Goal: Information Seeking & Learning: Find specific fact

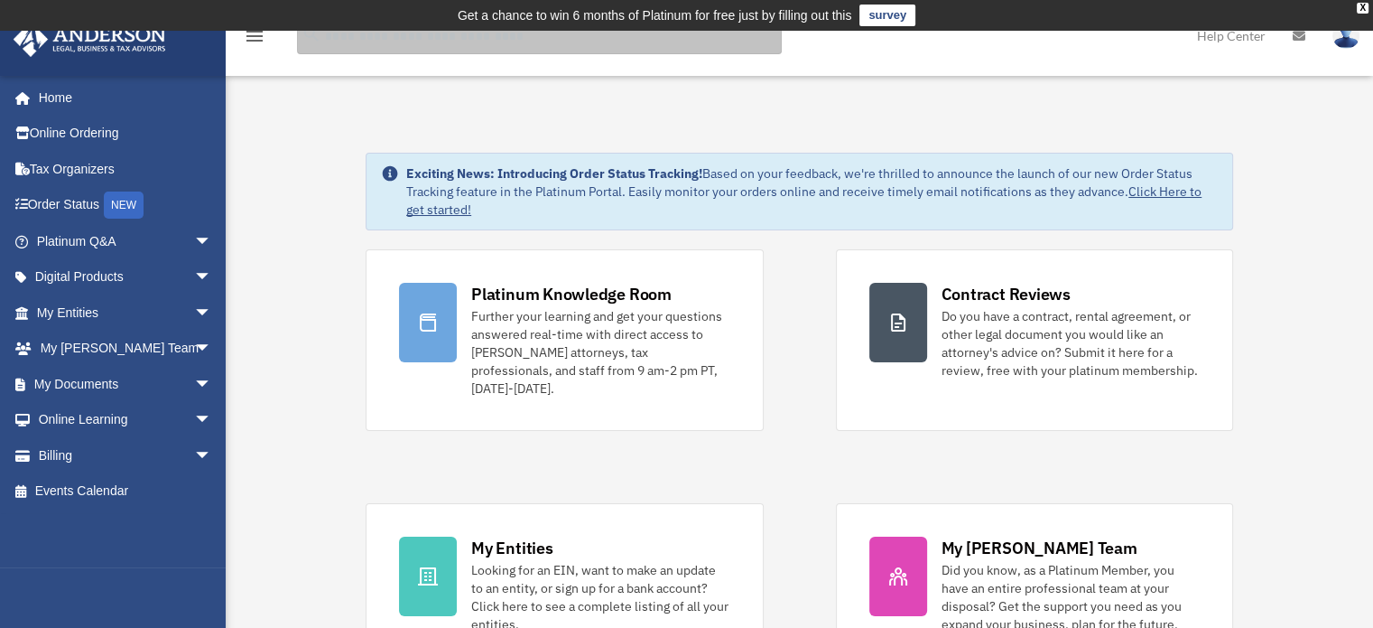
click at [386, 41] on input "search" at bounding box center [539, 36] width 485 height 36
type input "**********"
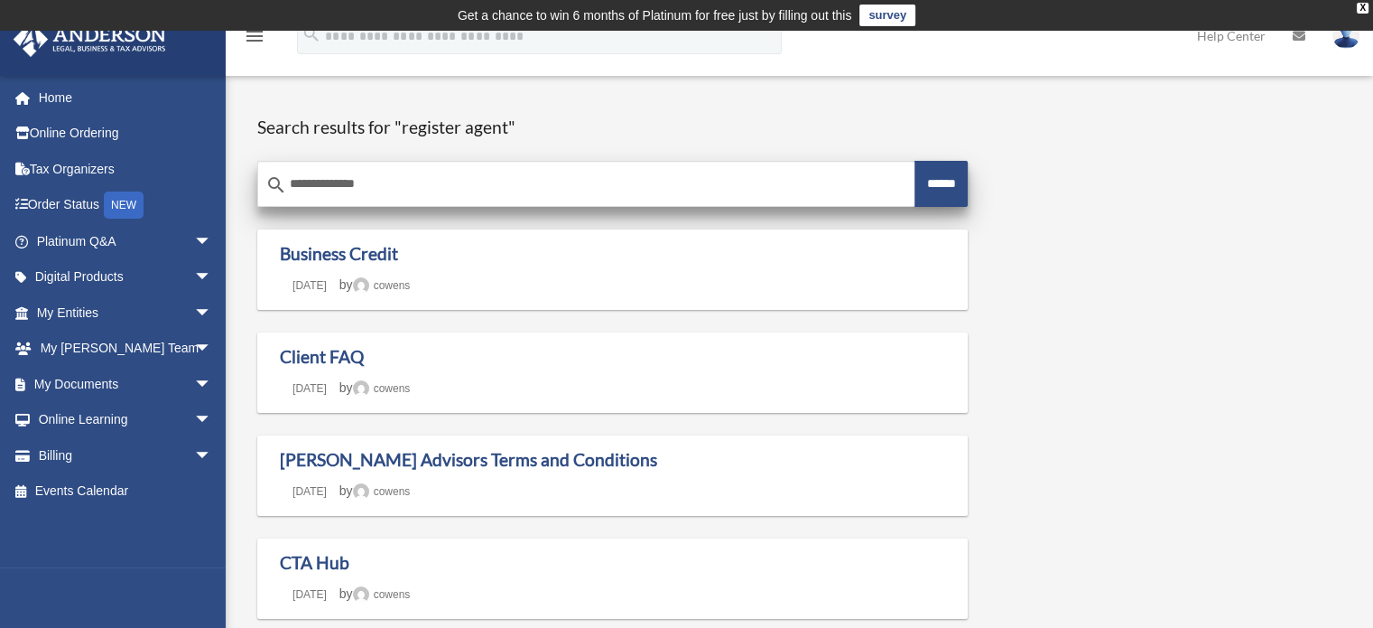
click at [401, 184] on input "**********" at bounding box center [586, 184] width 656 height 43
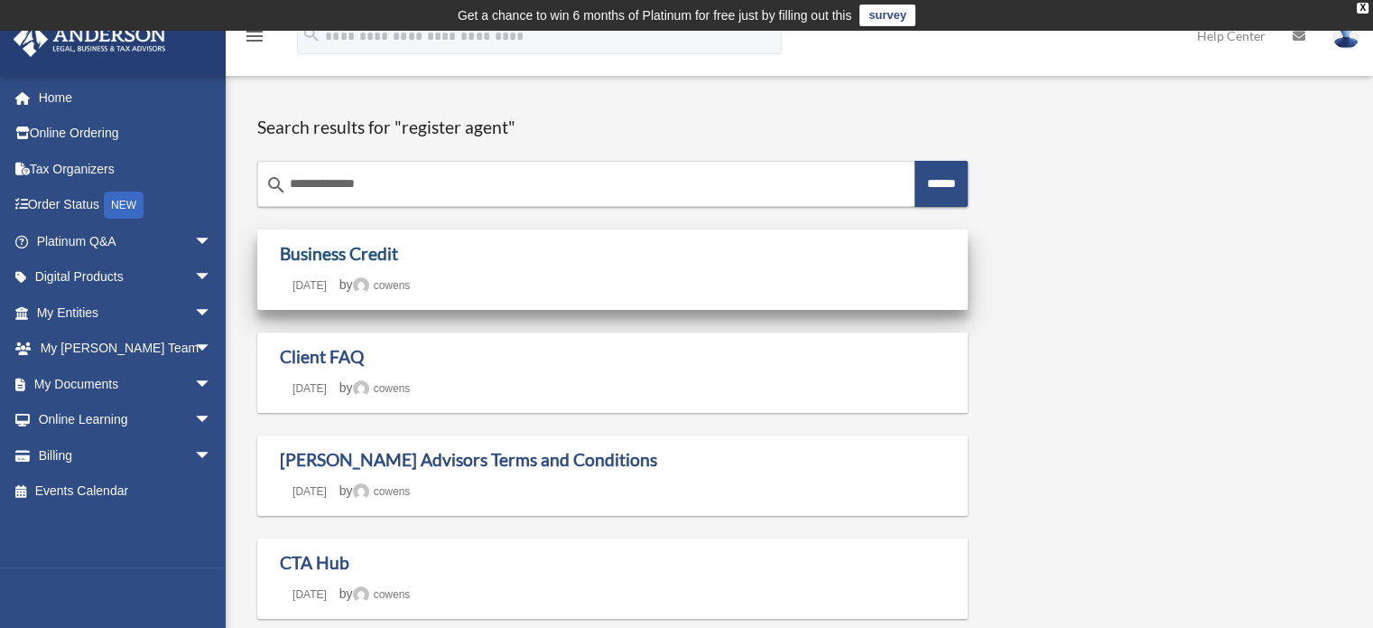
click at [339, 252] on link "Business Credit" at bounding box center [339, 253] width 118 height 21
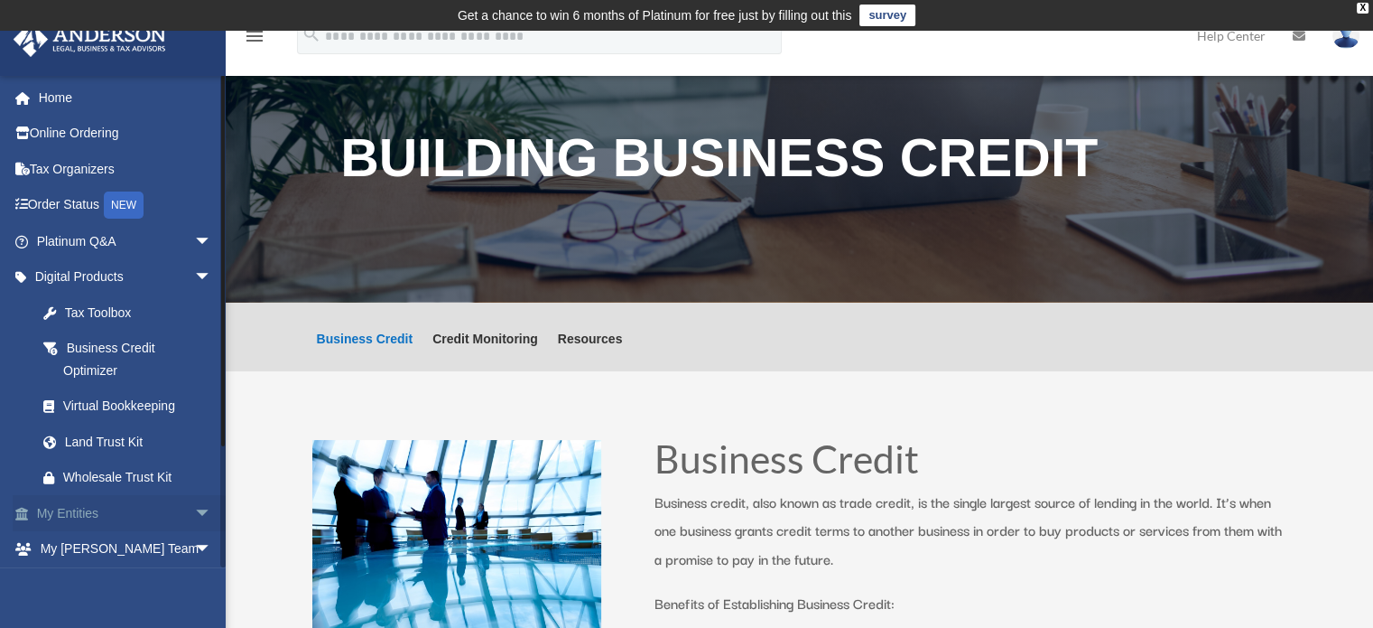
click at [155, 509] on link "My Entities arrow_drop_down" at bounding box center [126, 513] width 227 height 36
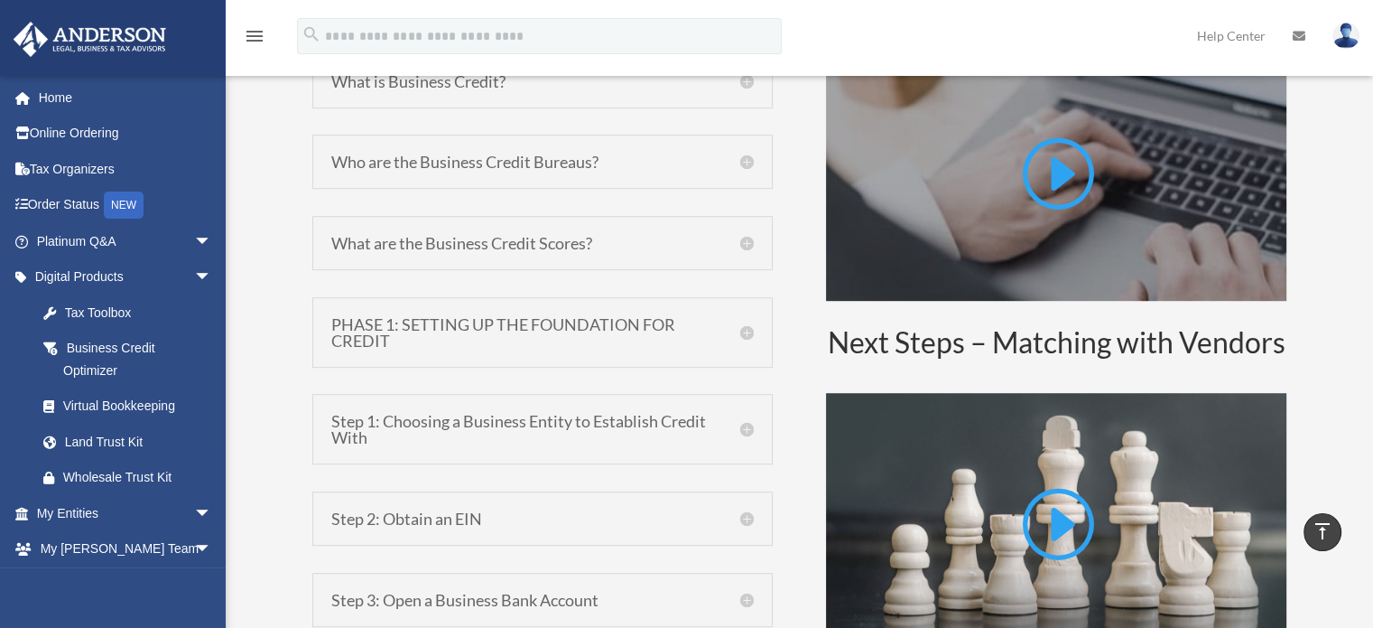
scroll to position [1062, 0]
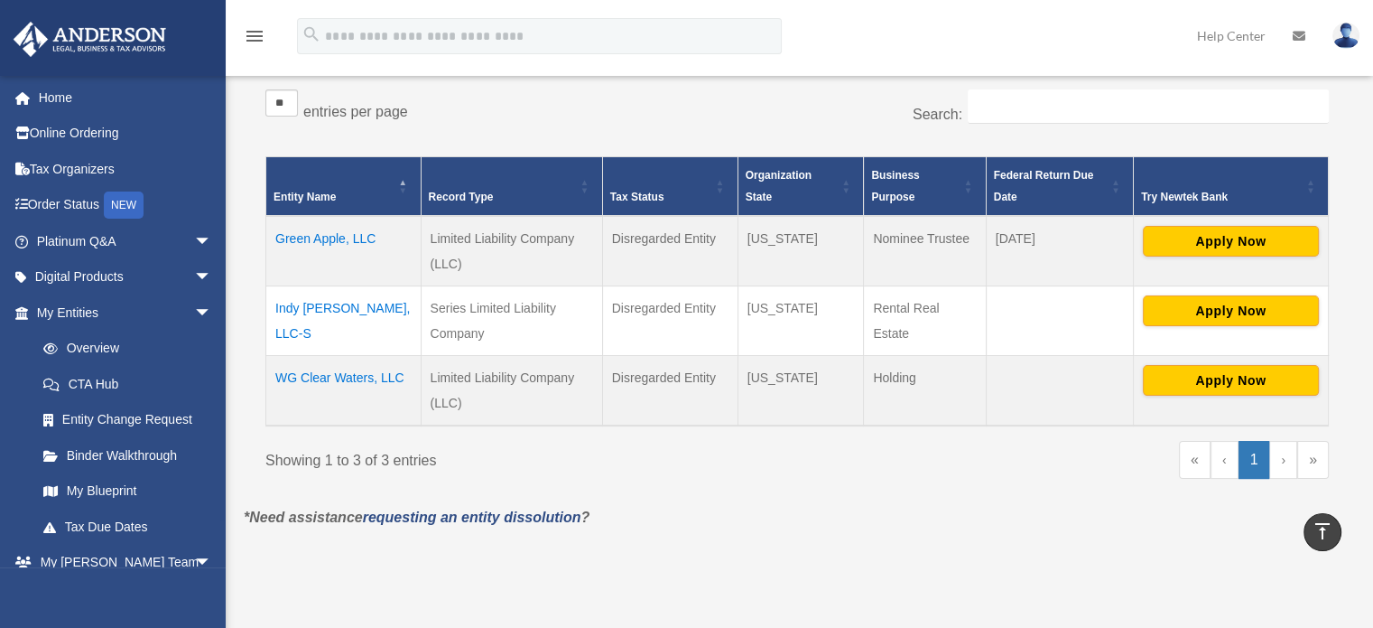
scroll to position [325, 0]
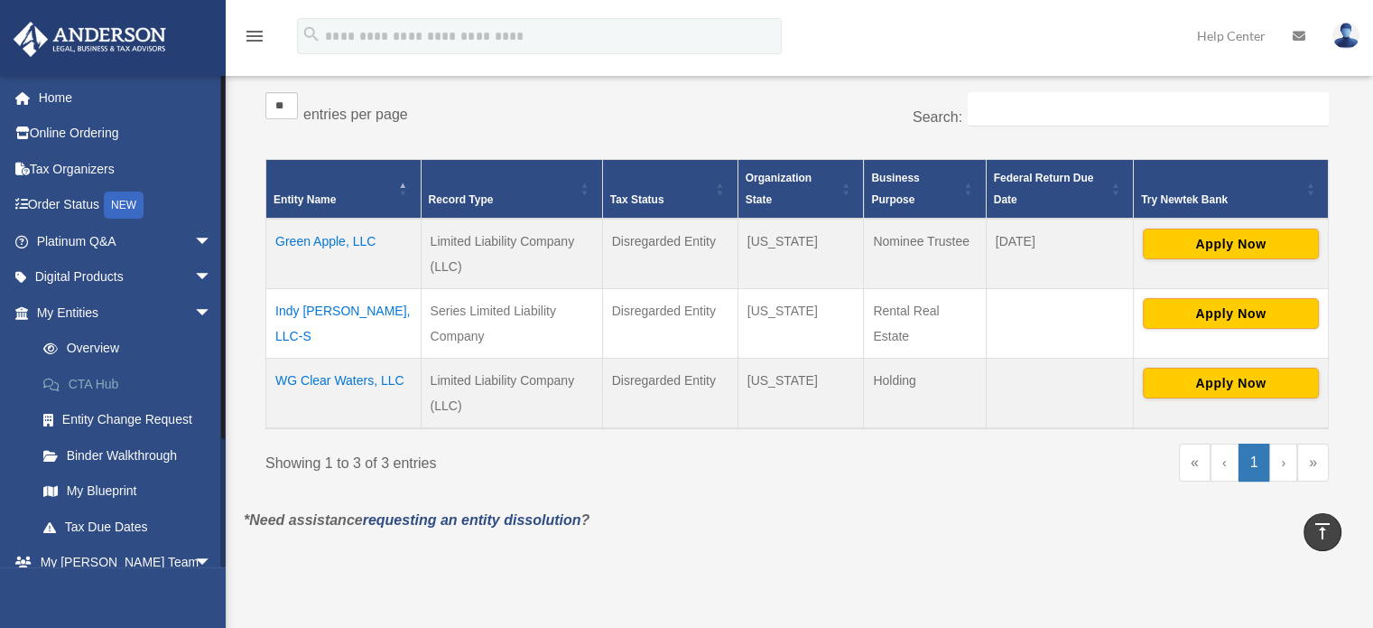
click at [98, 382] on link "CTA Hub" at bounding box center [132, 384] width 214 height 36
click at [101, 451] on link "Binder Walkthrough" at bounding box center [132, 455] width 214 height 36
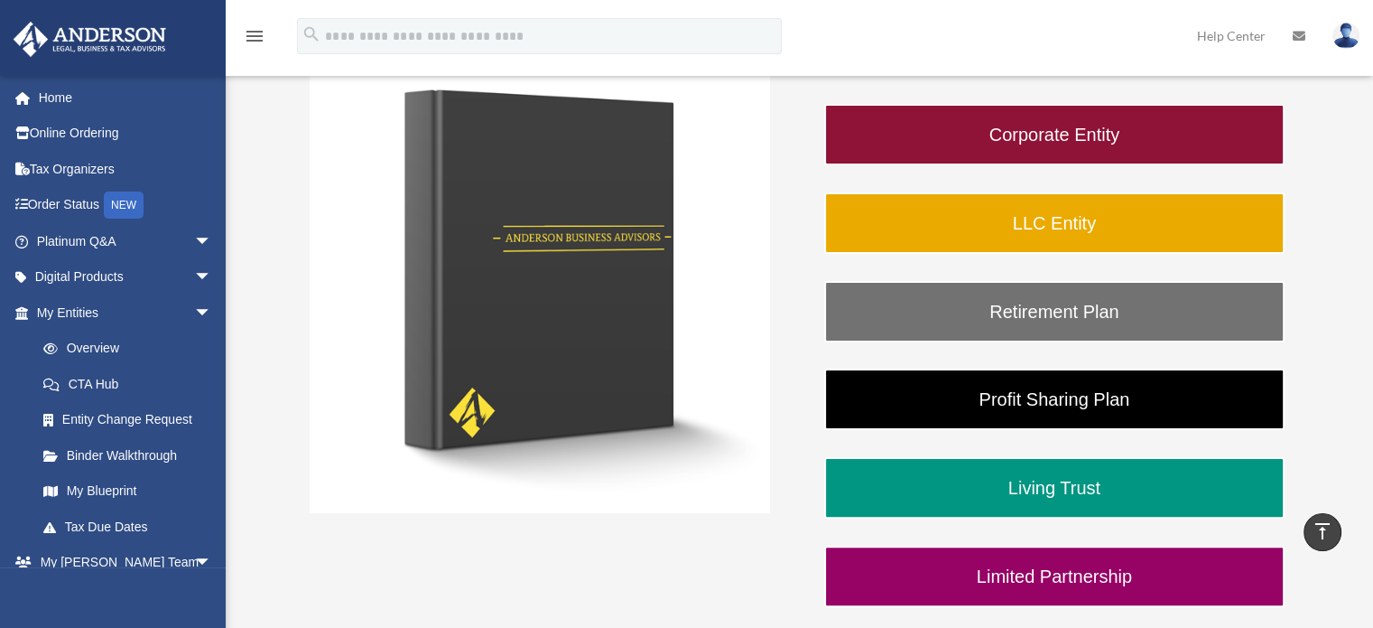
scroll to position [339, 0]
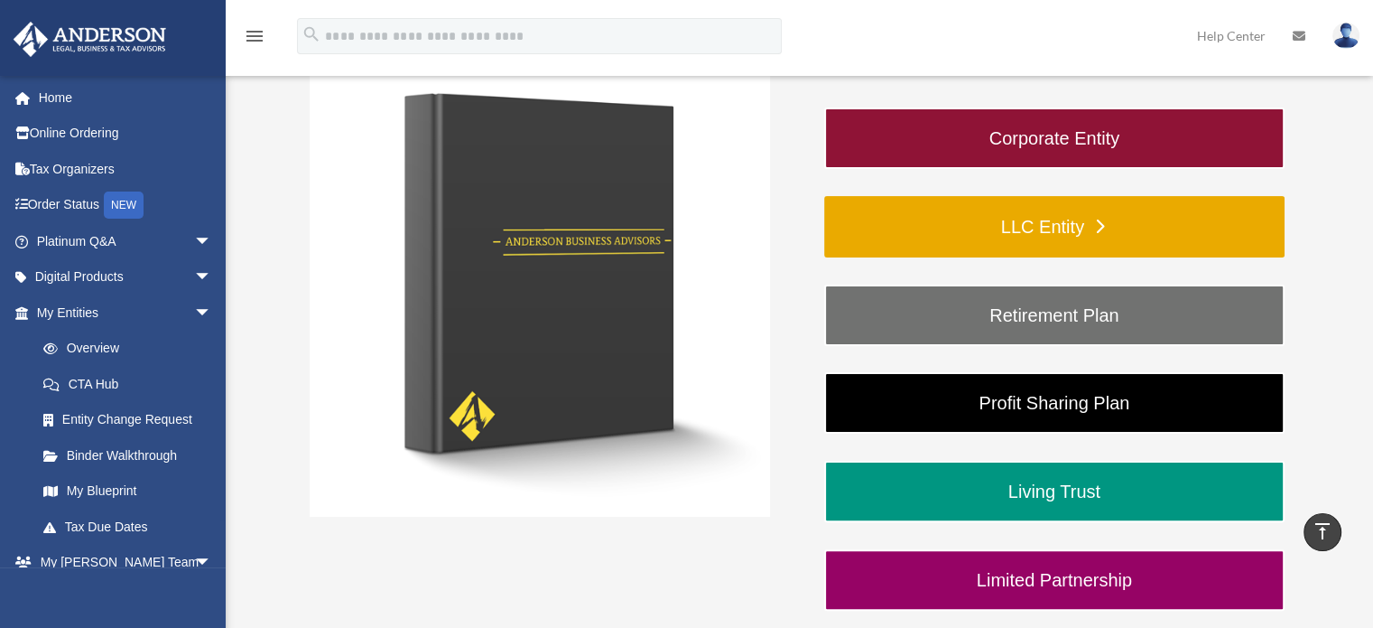
click at [1024, 232] on link "LLC Entity" at bounding box center [1054, 226] width 460 height 61
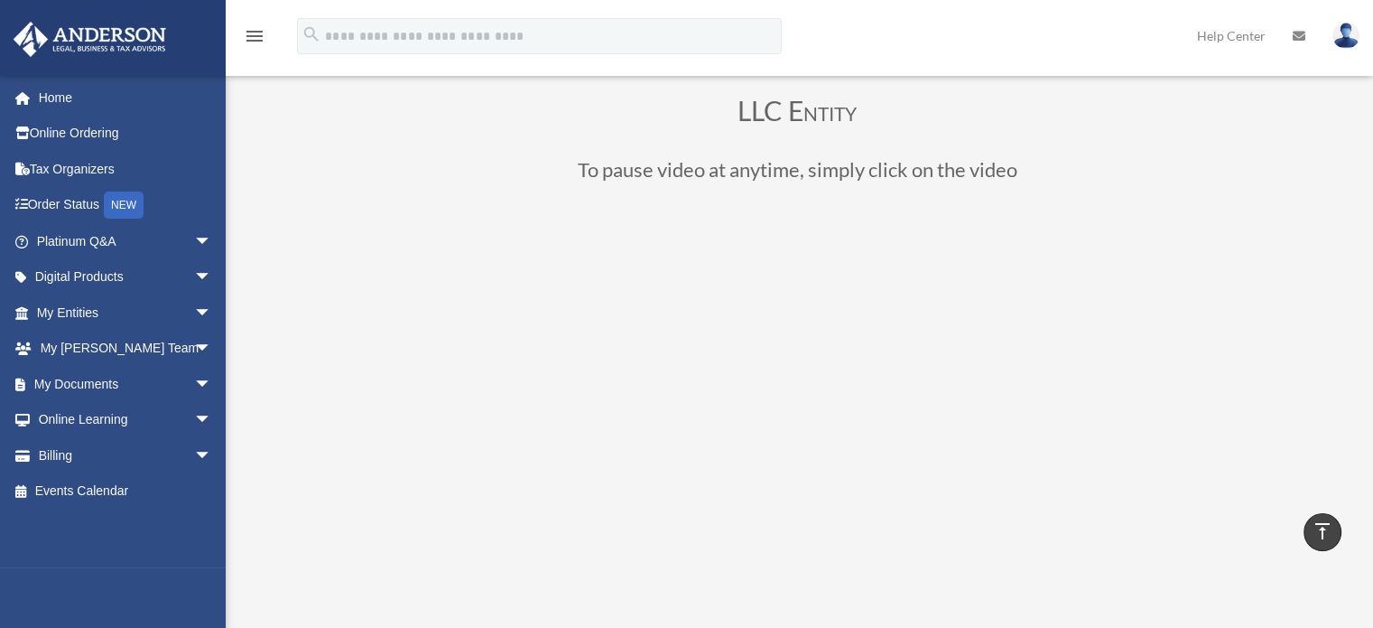
scroll to position [103, 0]
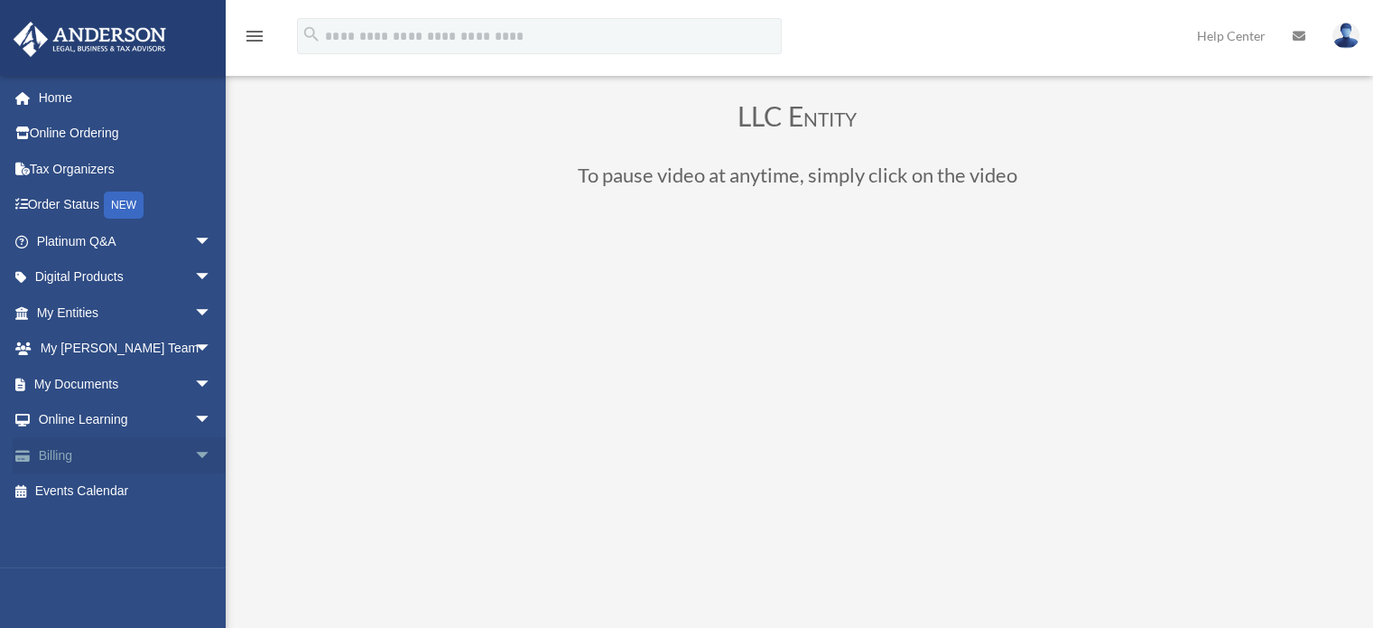
click at [133, 455] on link "Billing arrow_drop_down" at bounding box center [126, 455] width 227 height 36
click at [172, 418] on link "Online Learning arrow_drop_down" at bounding box center [126, 420] width 227 height 36
click at [194, 418] on span "arrow_drop_down" at bounding box center [212, 420] width 36 height 37
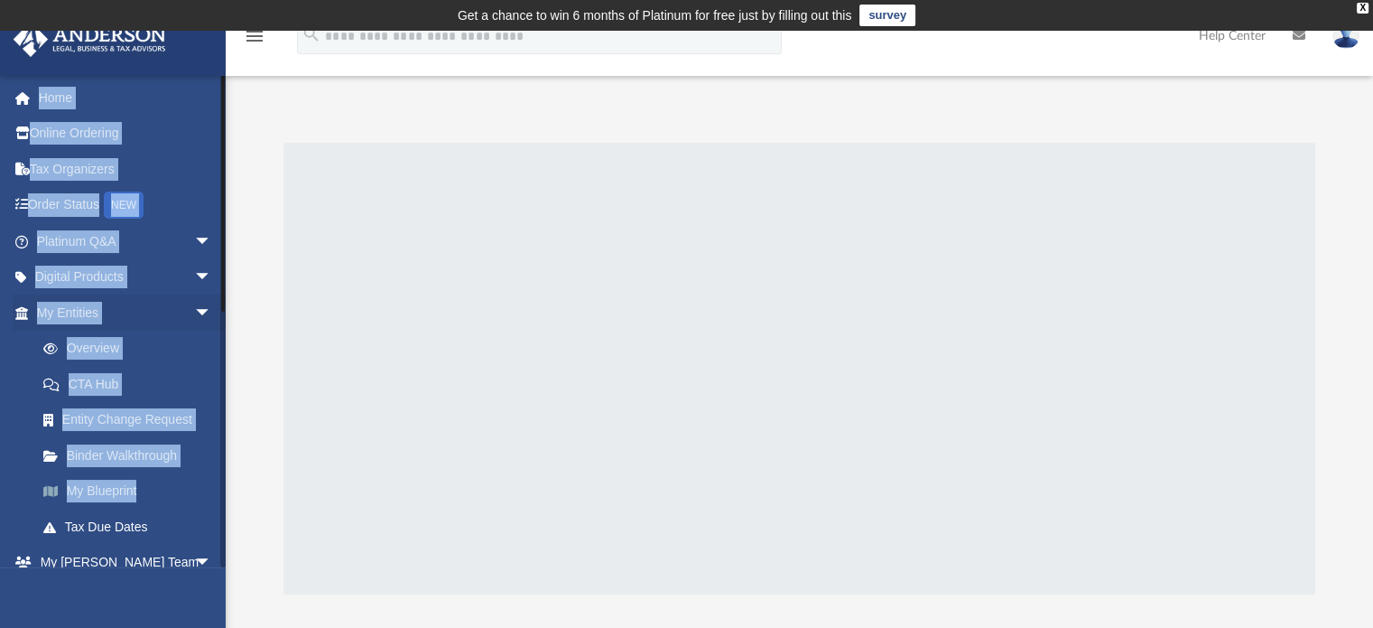
click at [142, 505] on div "[EMAIL_ADDRESS][DOMAIN_NAME] Sign Out [EMAIL_ADDRESS][DOMAIN_NAME] Home Online …" at bounding box center [113, 389] width 226 height 628
click at [170, 519] on link "Tax Due Dates" at bounding box center [132, 526] width 214 height 36
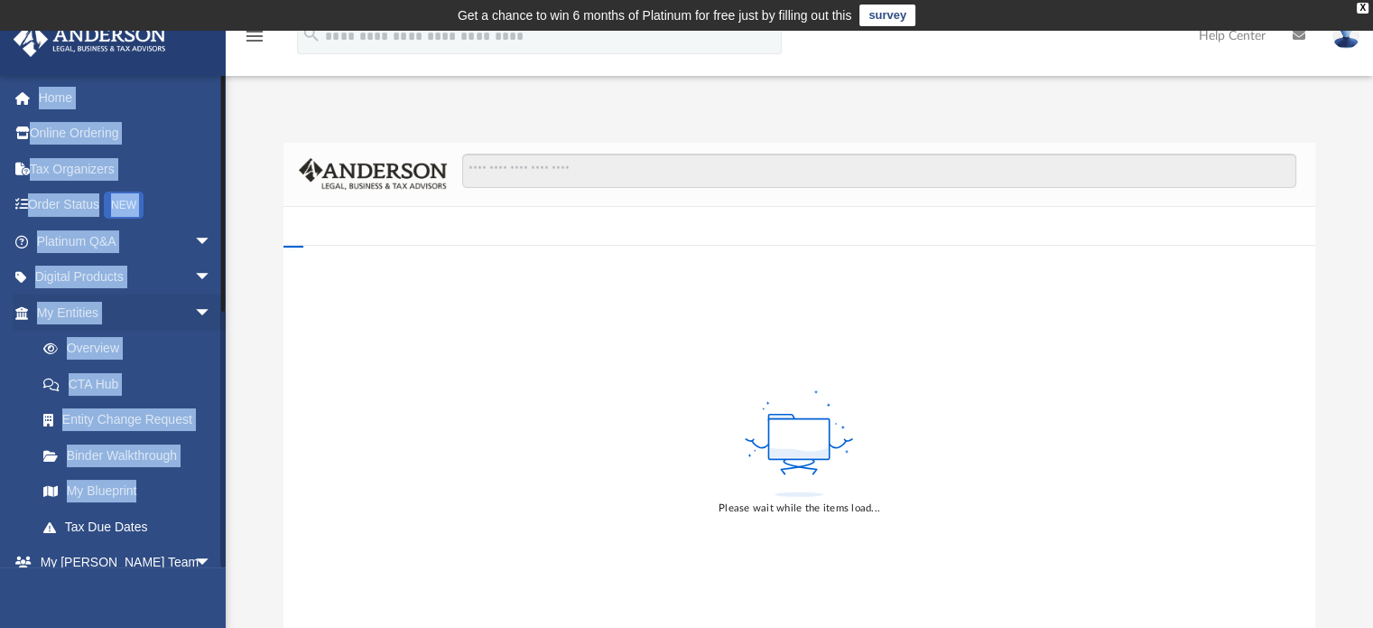
click at [4, 427] on li "My Entities arrow_drop_down Overview CTA Hub Entity Change Request Binder Walkt…" at bounding box center [119, 419] width 239 height 250
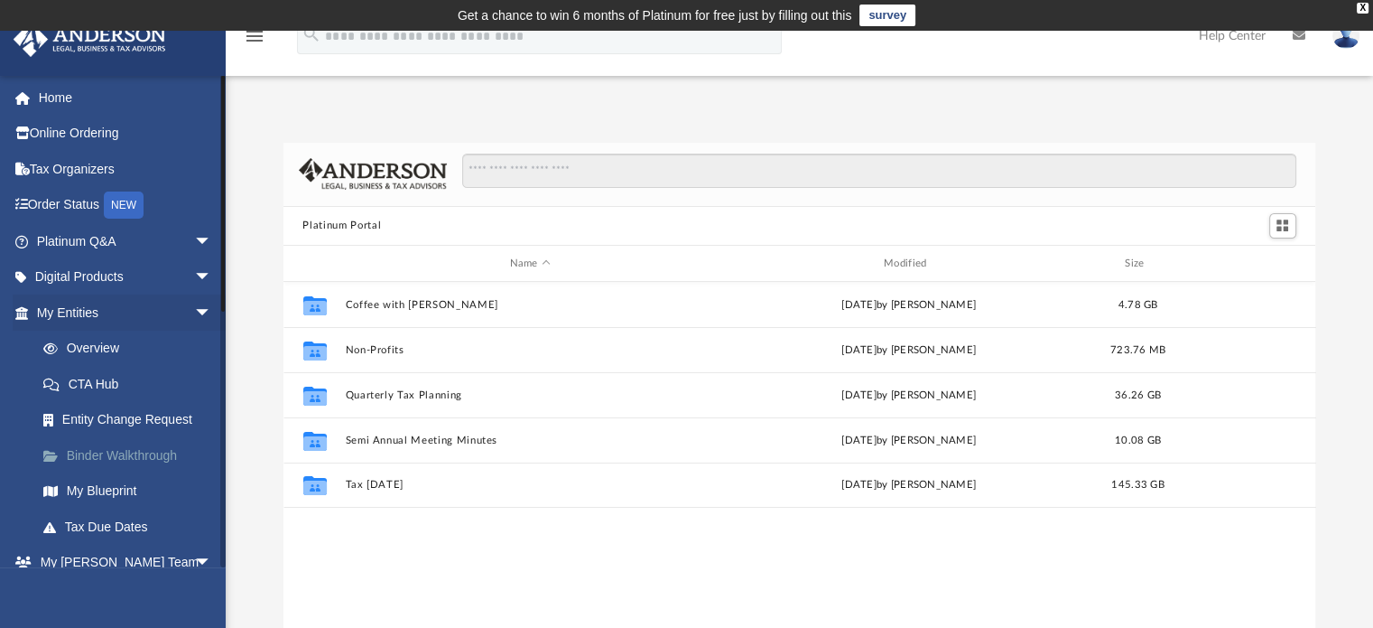
scroll to position [396, 1018]
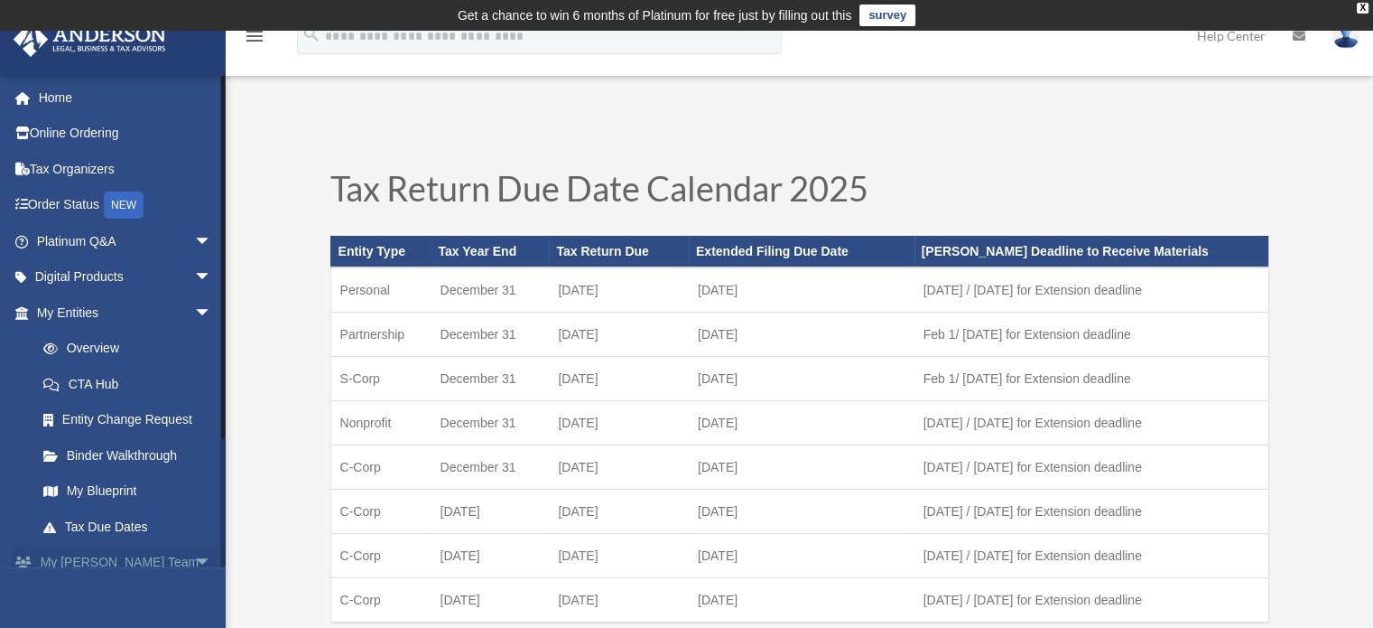
click at [194, 555] on span "arrow_drop_down" at bounding box center [212, 562] width 36 height 37
click at [194, 276] on span "arrow_drop_down" at bounding box center [212, 277] width 36 height 37
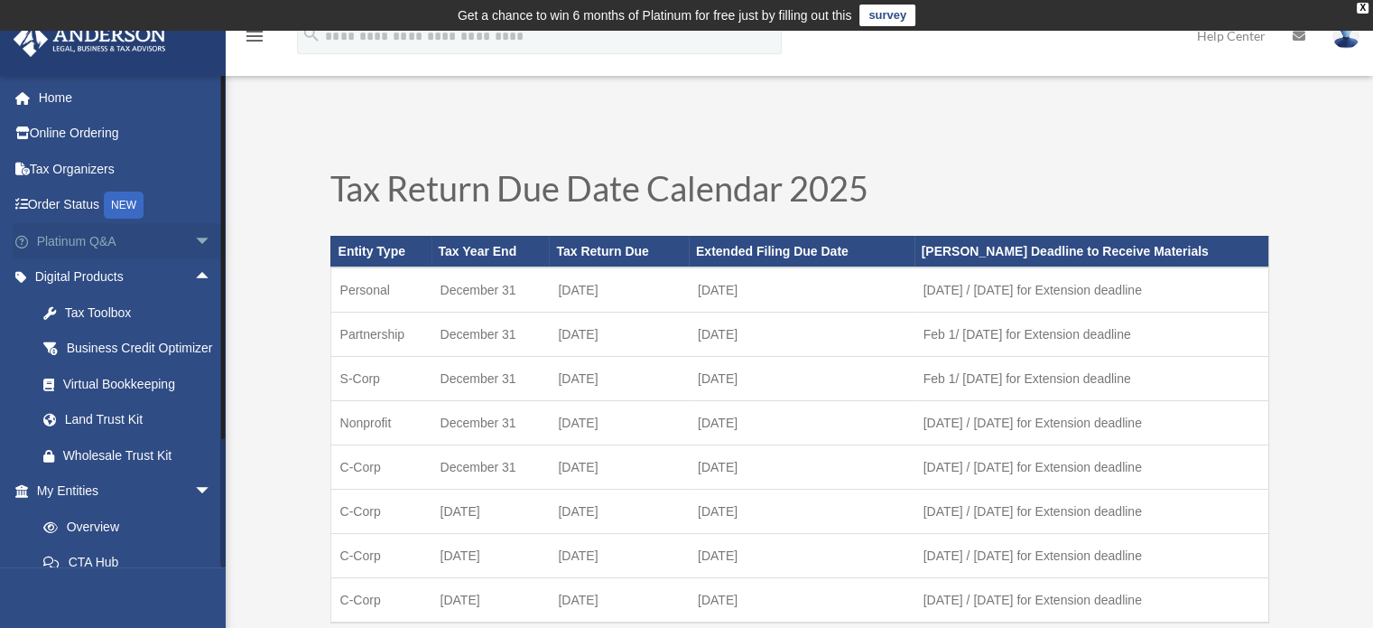
click at [194, 241] on span "arrow_drop_down" at bounding box center [212, 241] width 36 height 37
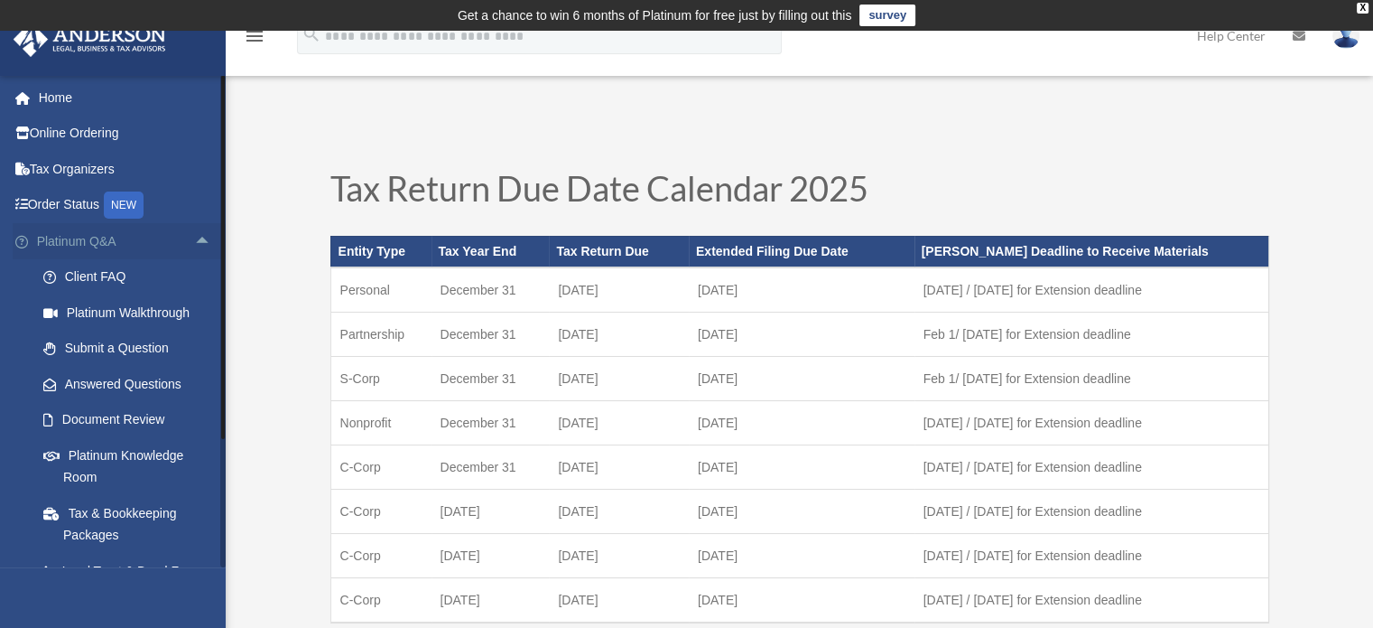
click at [194, 246] on span "arrow_drop_up" at bounding box center [212, 241] width 36 height 37
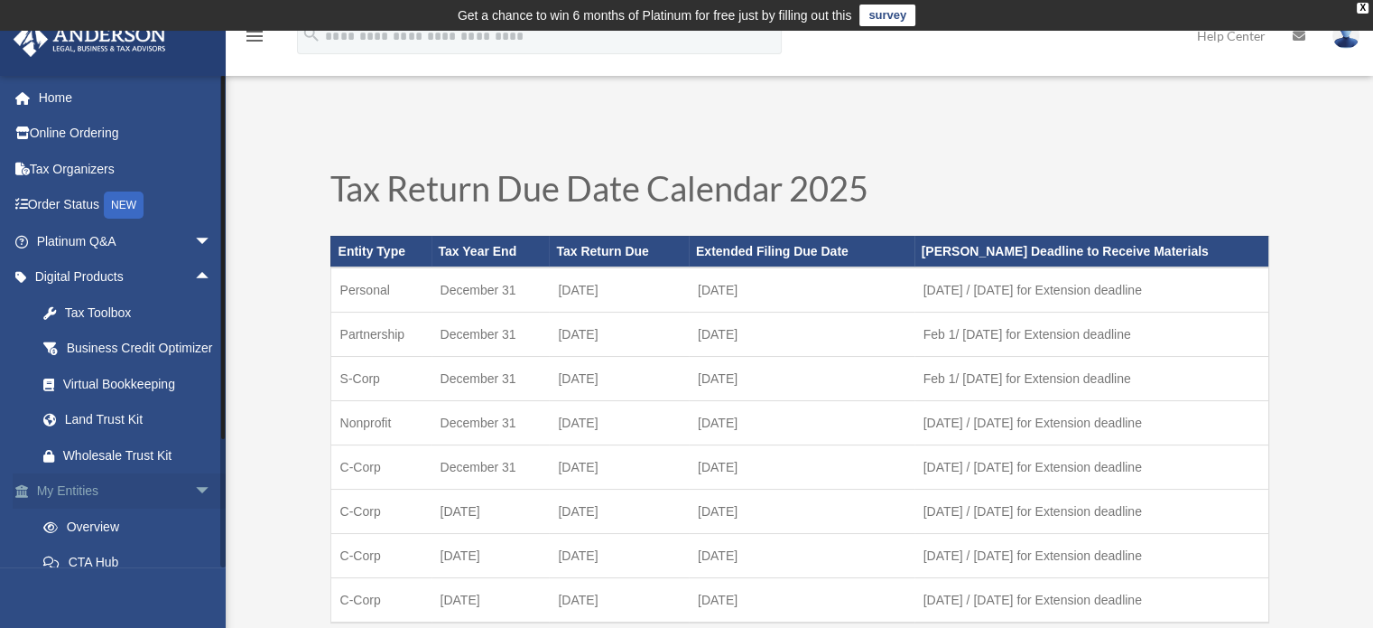
click at [194, 510] on span "arrow_drop_down" at bounding box center [212, 491] width 36 height 37
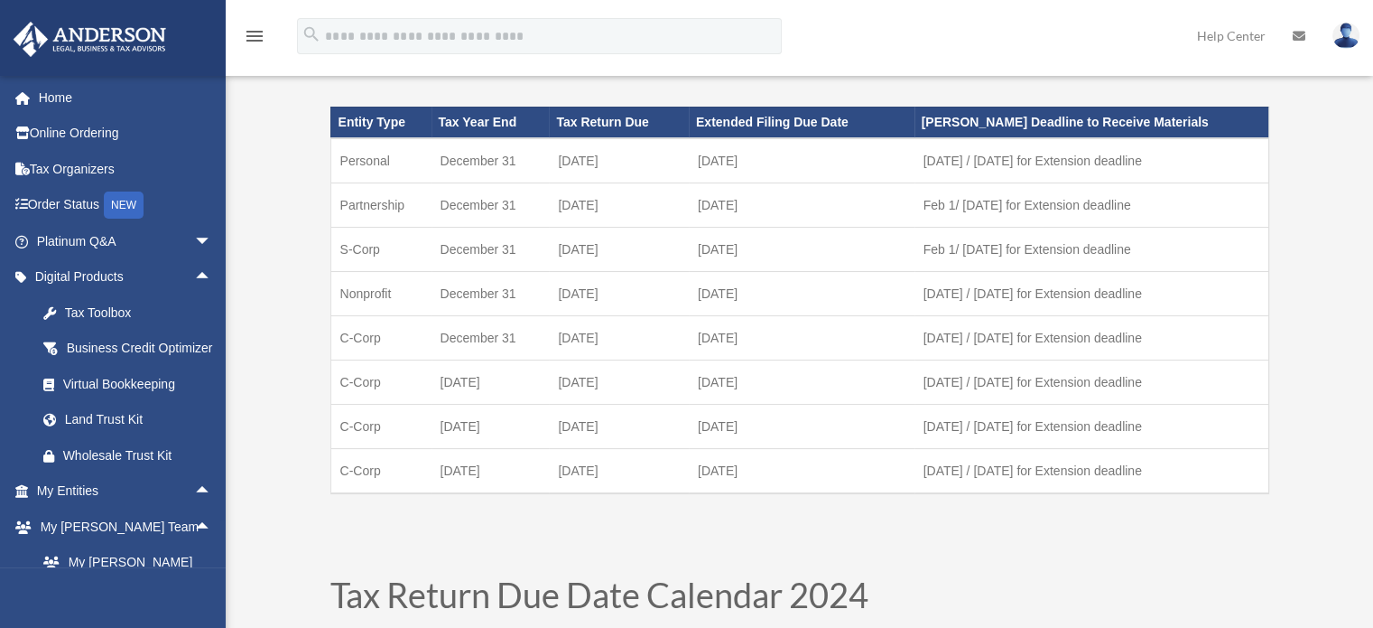
scroll to position [164, 0]
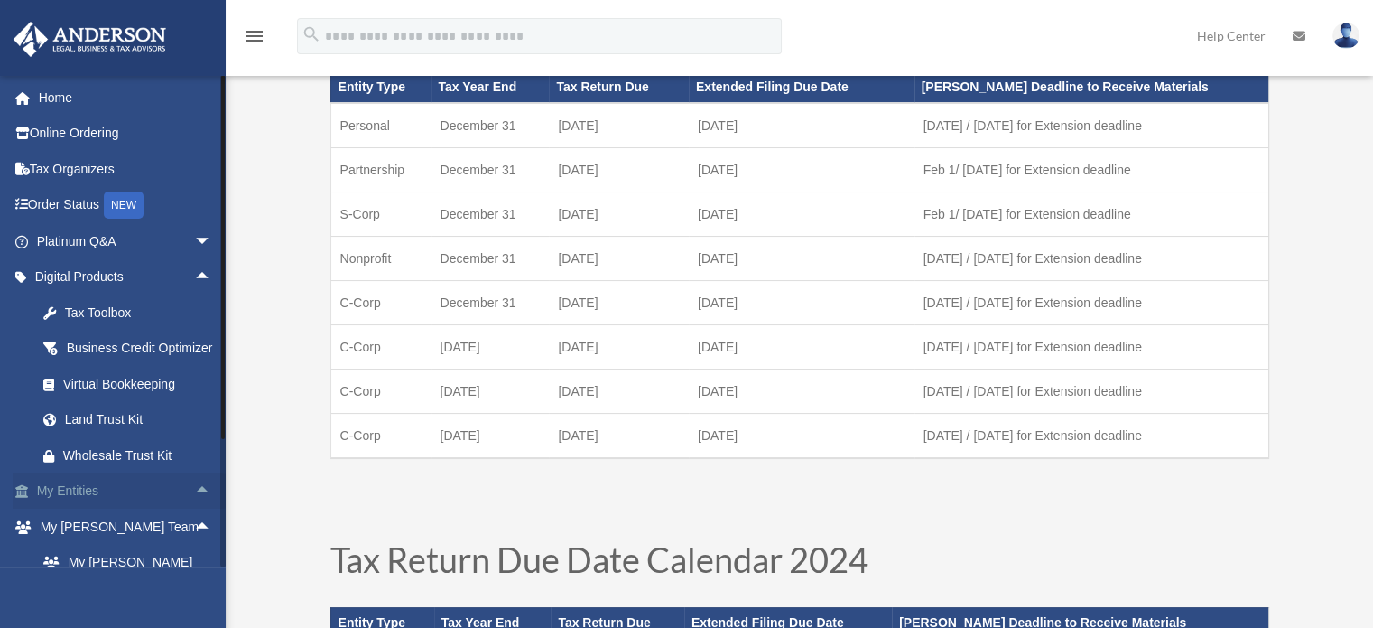
click at [194, 510] on span "arrow_drop_up" at bounding box center [212, 491] width 36 height 37
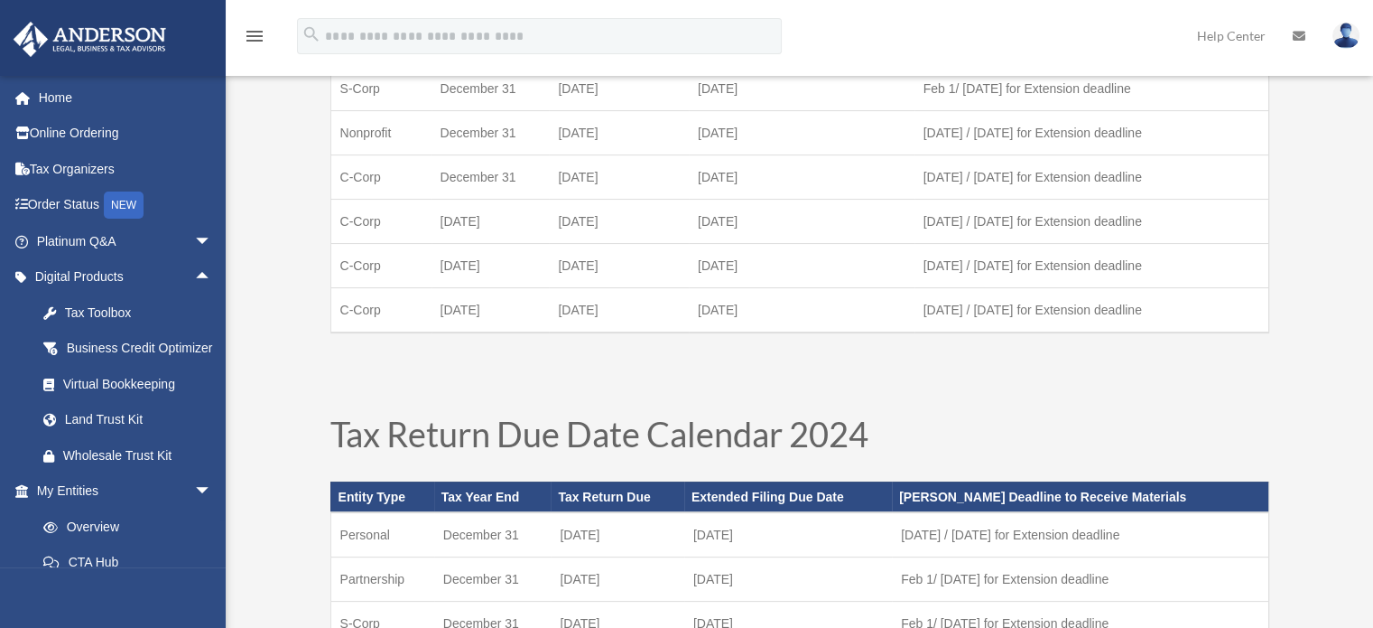
scroll to position [303, 0]
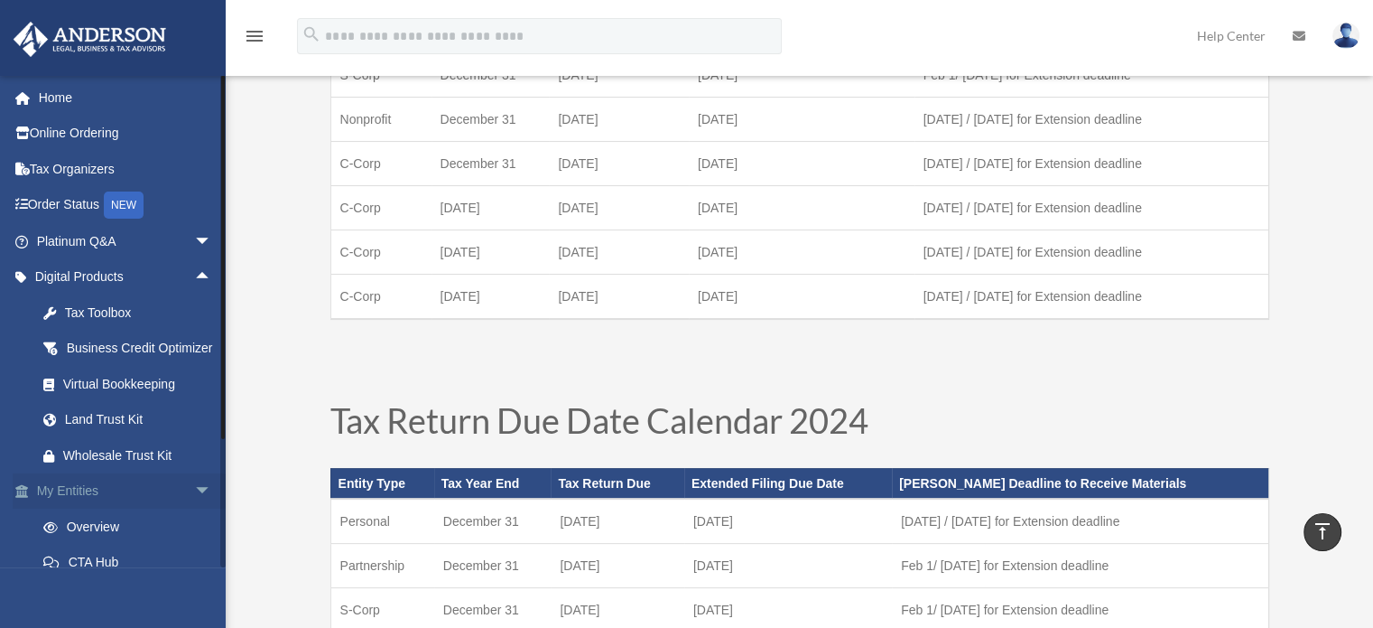
click at [194, 510] on span "arrow_drop_down" at bounding box center [212, 491] width 36 height 37
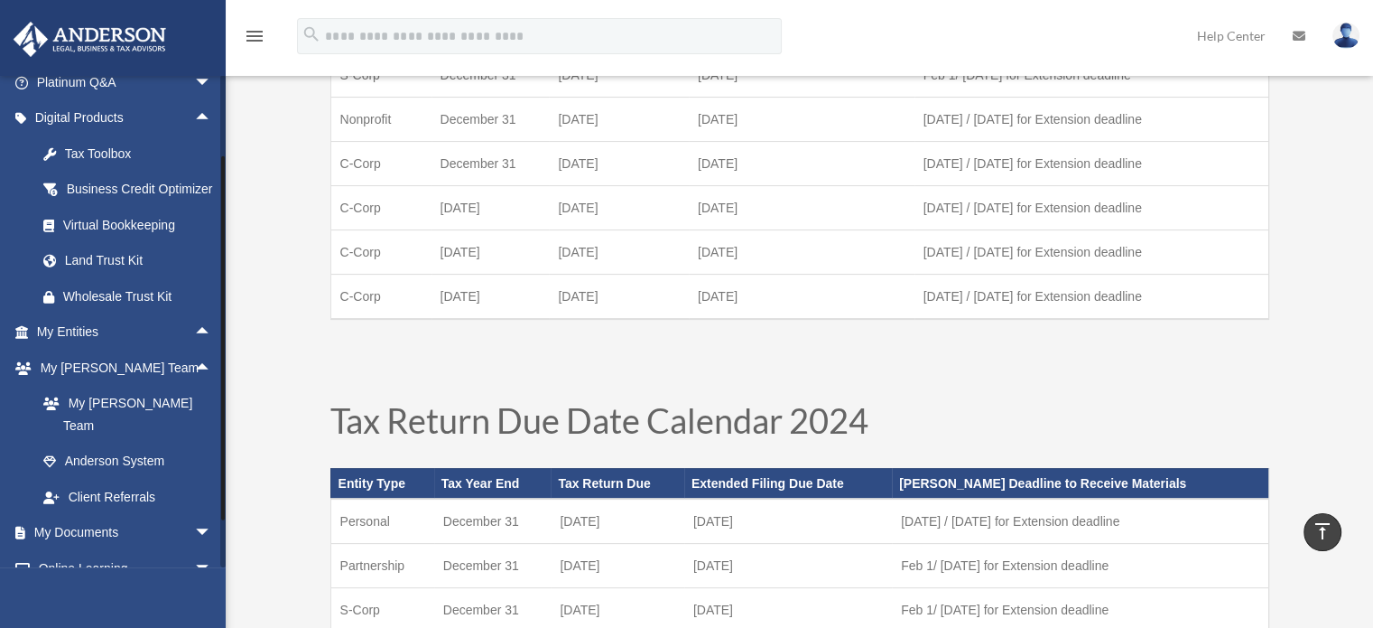
scroll to position [253, 0]
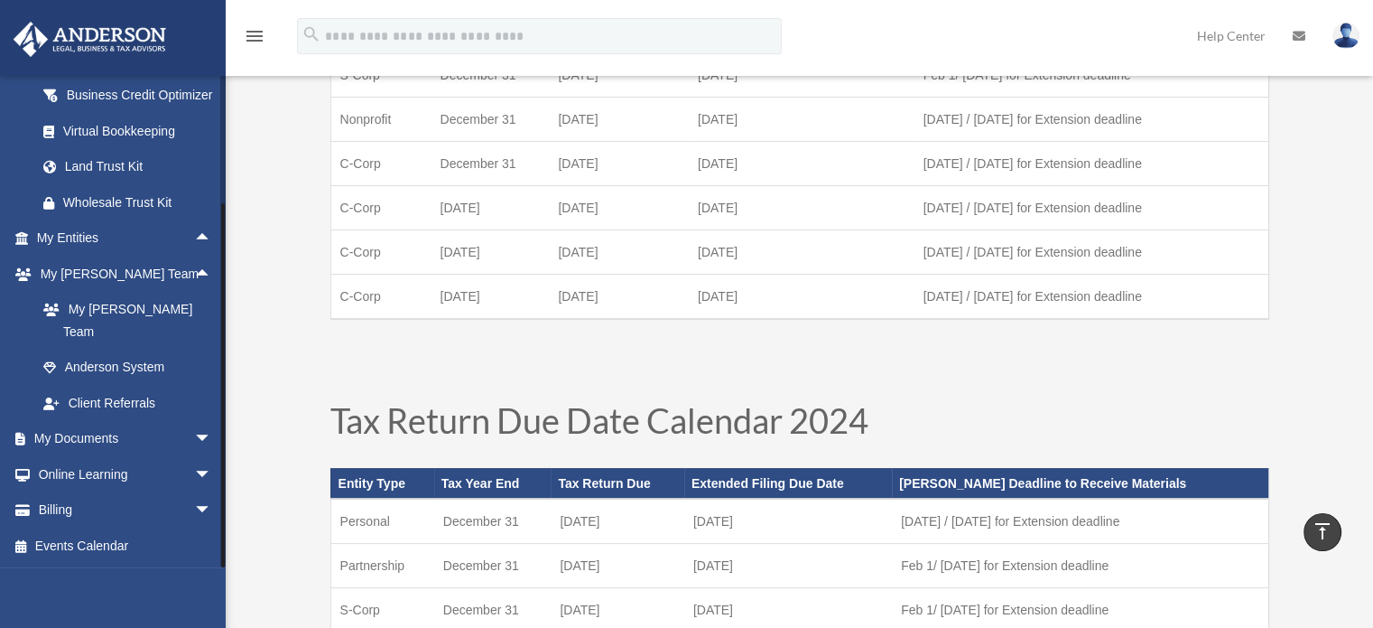
drag, startPoint x: 225, startPoint y: 414, endPoint x: 231, endPoint y: 461, distance: 48.3
click at [118, 432] on link "My Documents arrow_drop_down" at bounding box center [126, 439] width 227 height 36
click at [194, 432] on span "arrow_drop_down" at bounding box center [212, 439] width 36 height 37
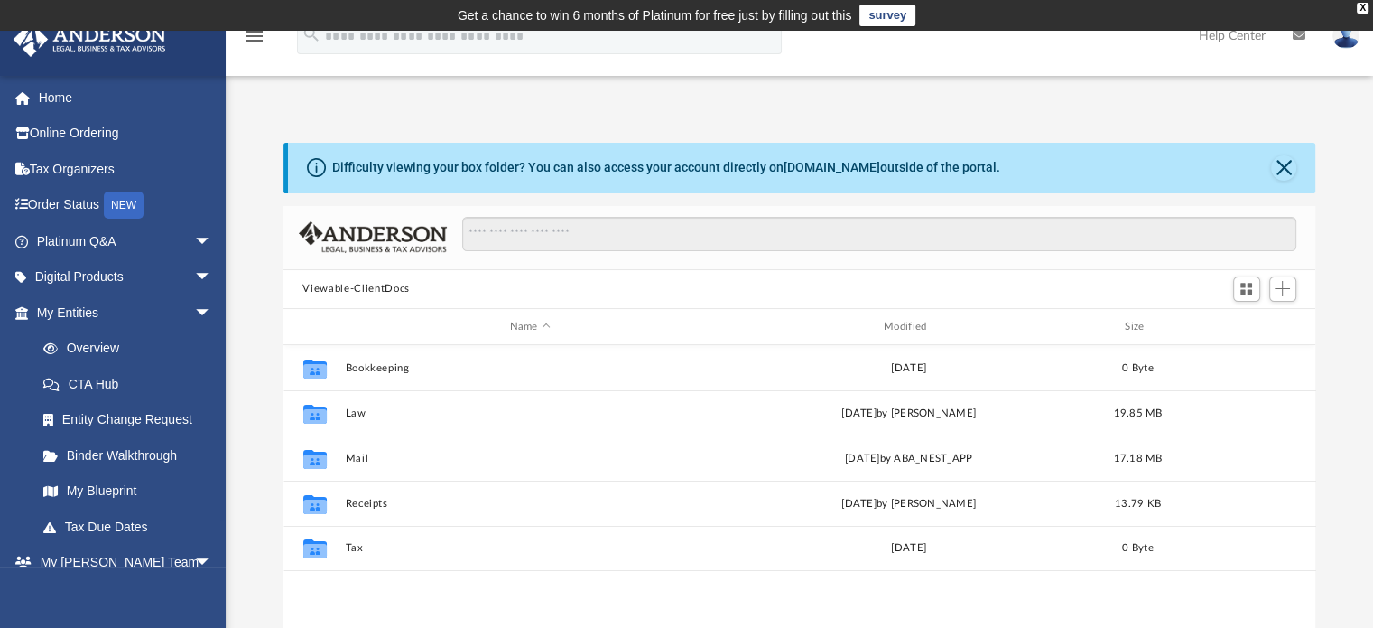
scroll to position [396, 1018]
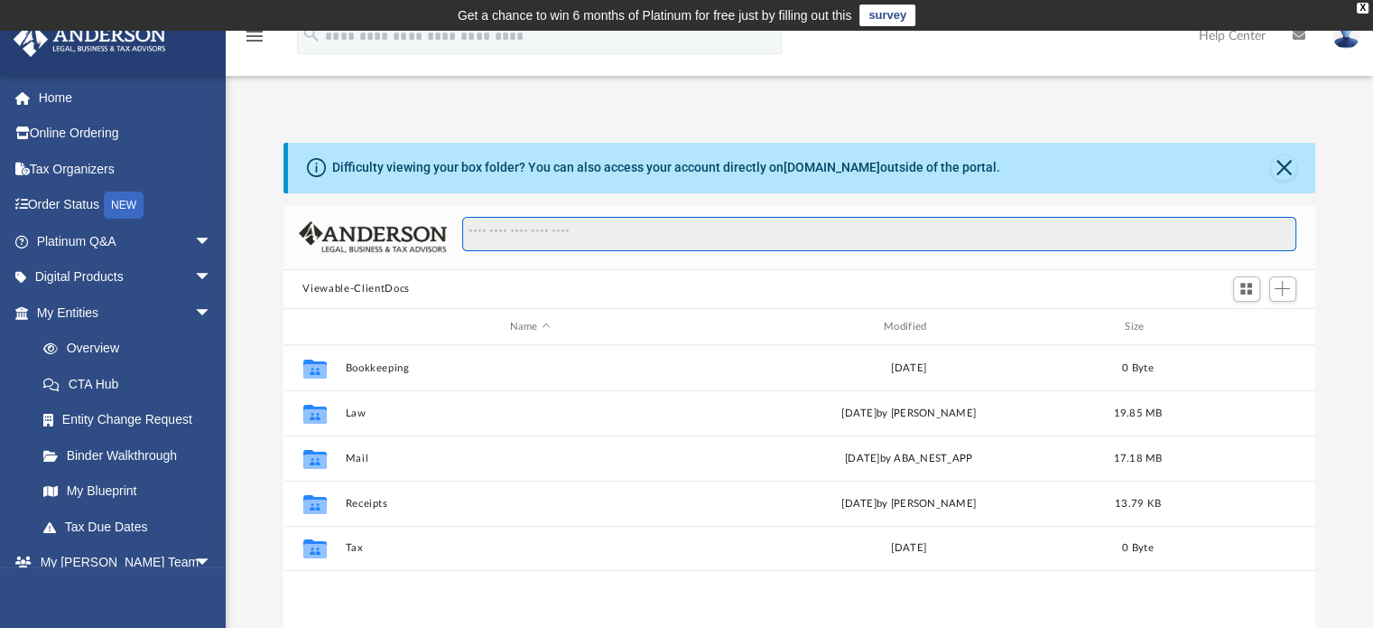
click at [516, 242] on input "Search files and folders" at bounding box center [878, 234] width 833 height 34
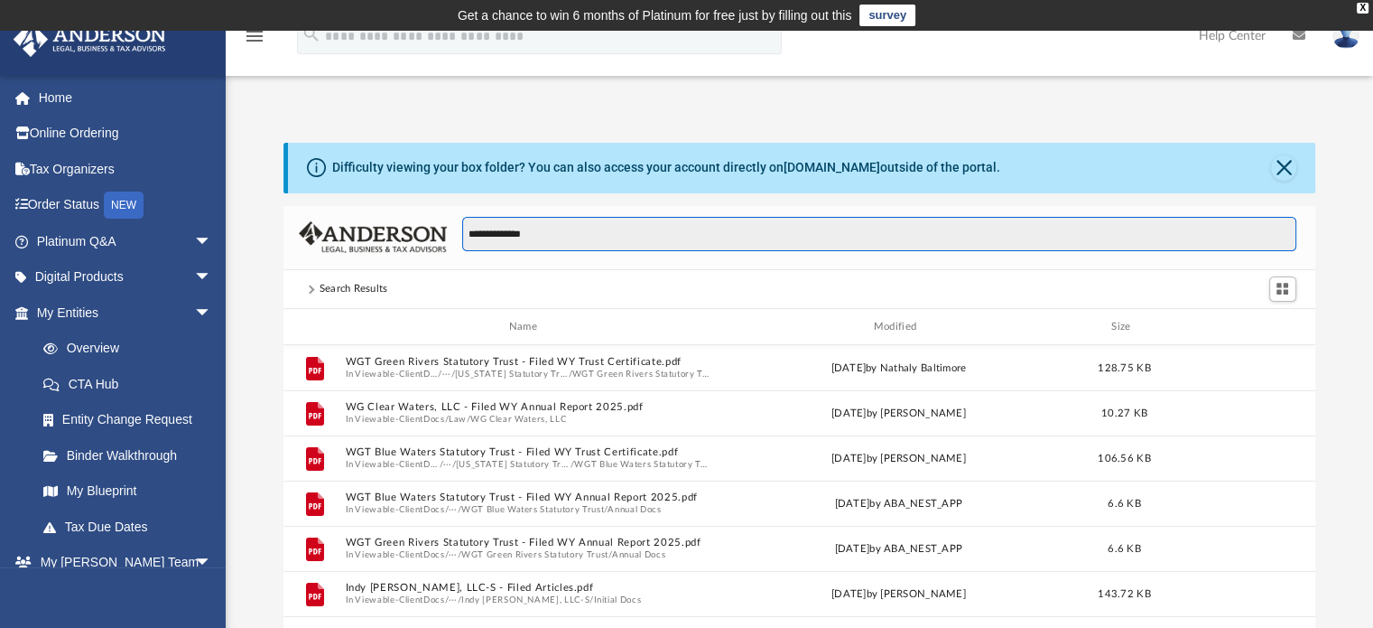
type input "**********"
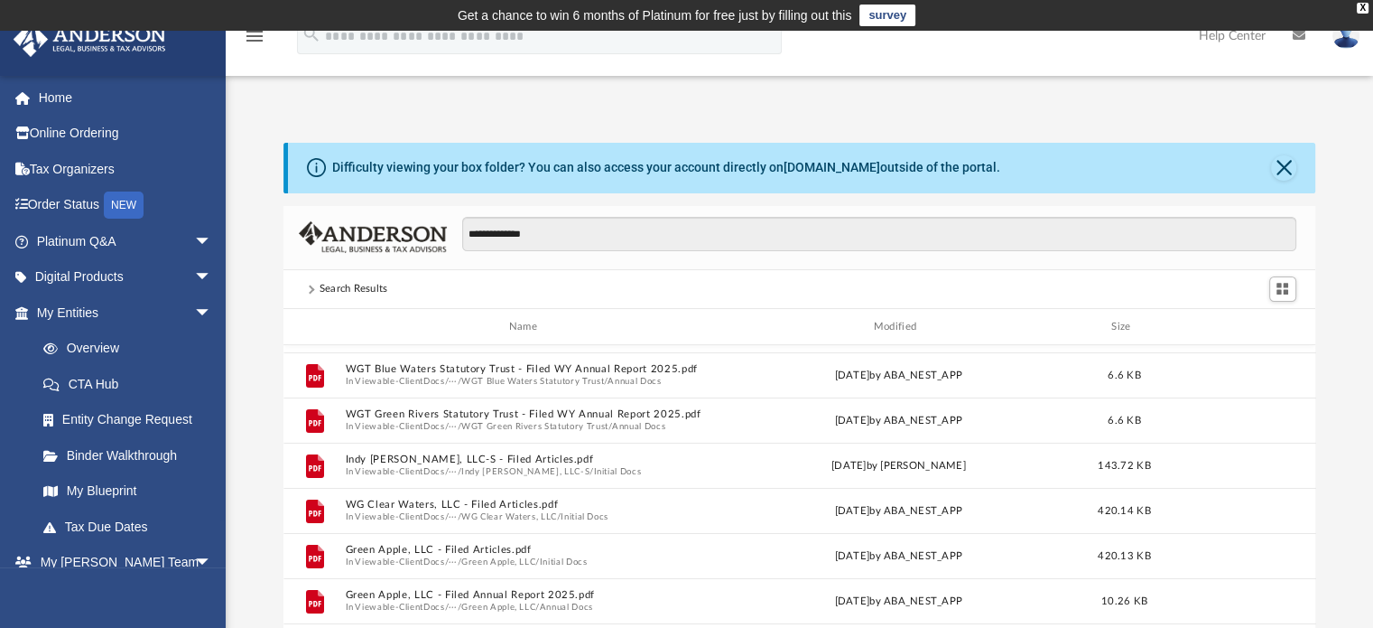
scroll to position [148, 0]
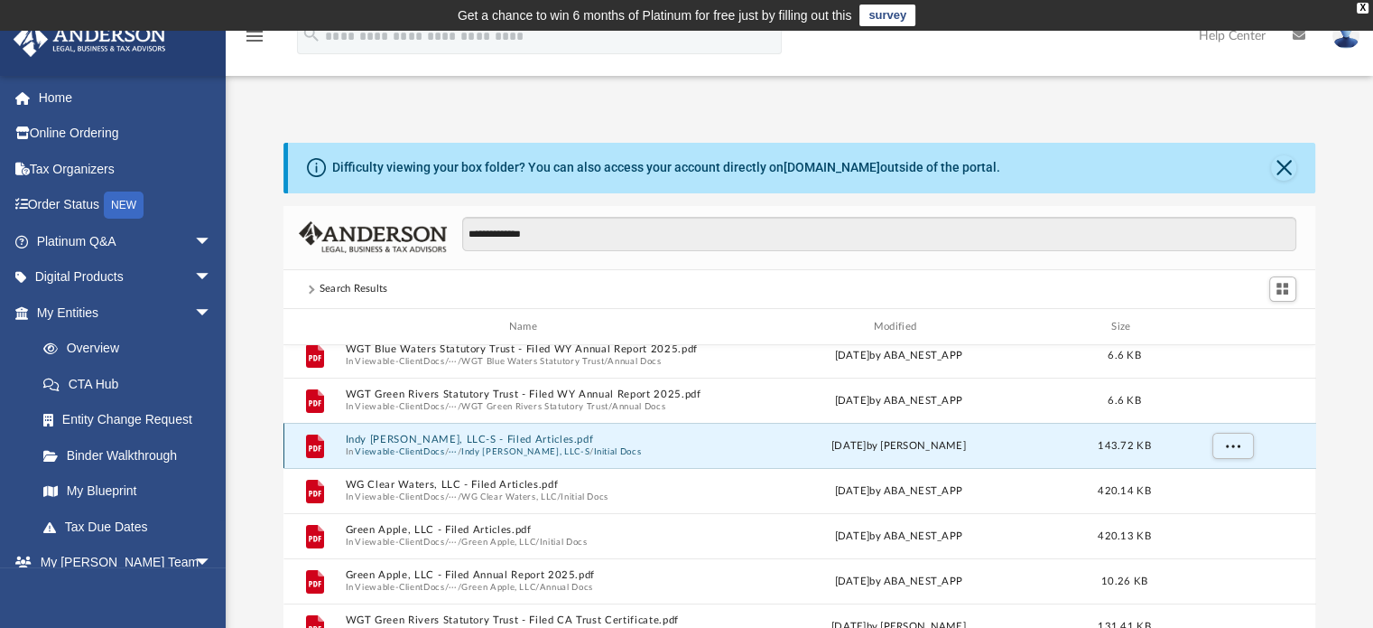
click at [455, 444] on button "Indy Crystal Waters, LLC-S - Filed Articles.pdf" at bounding box center [527, 440] width 364 height 12
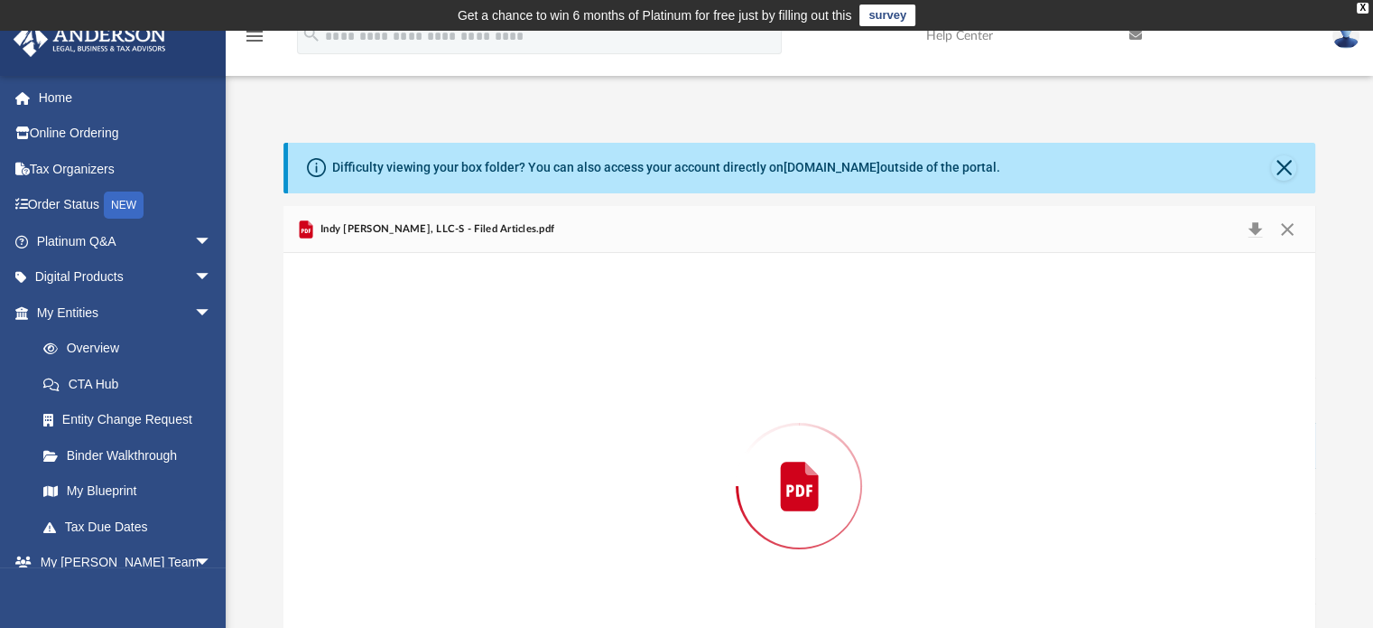
scroll to position [91, 0]
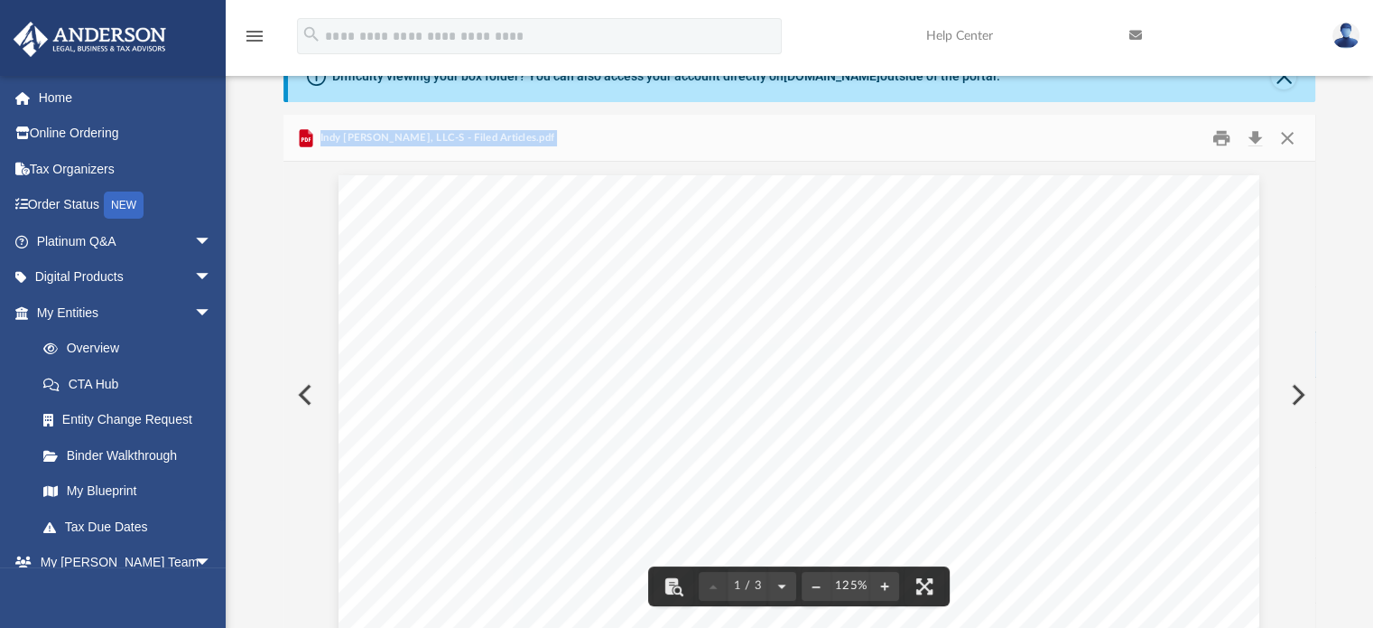
drag, startPoint x: 1307, startPoint y: 217, endPoint x: 1311, endPoint y: 234, distance: 17.7
click at [1311, 234] on div "**********" at bounding box center [800, 372] width 1033 height 514
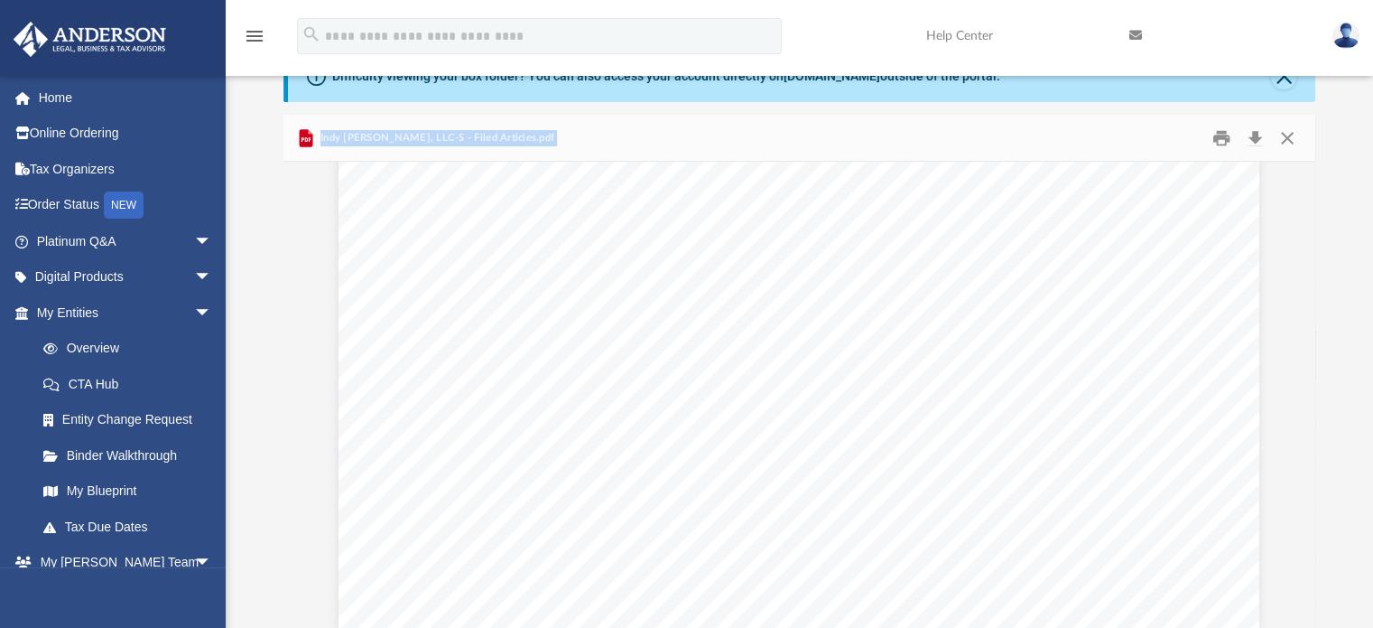
scroll to position [1516, 0]
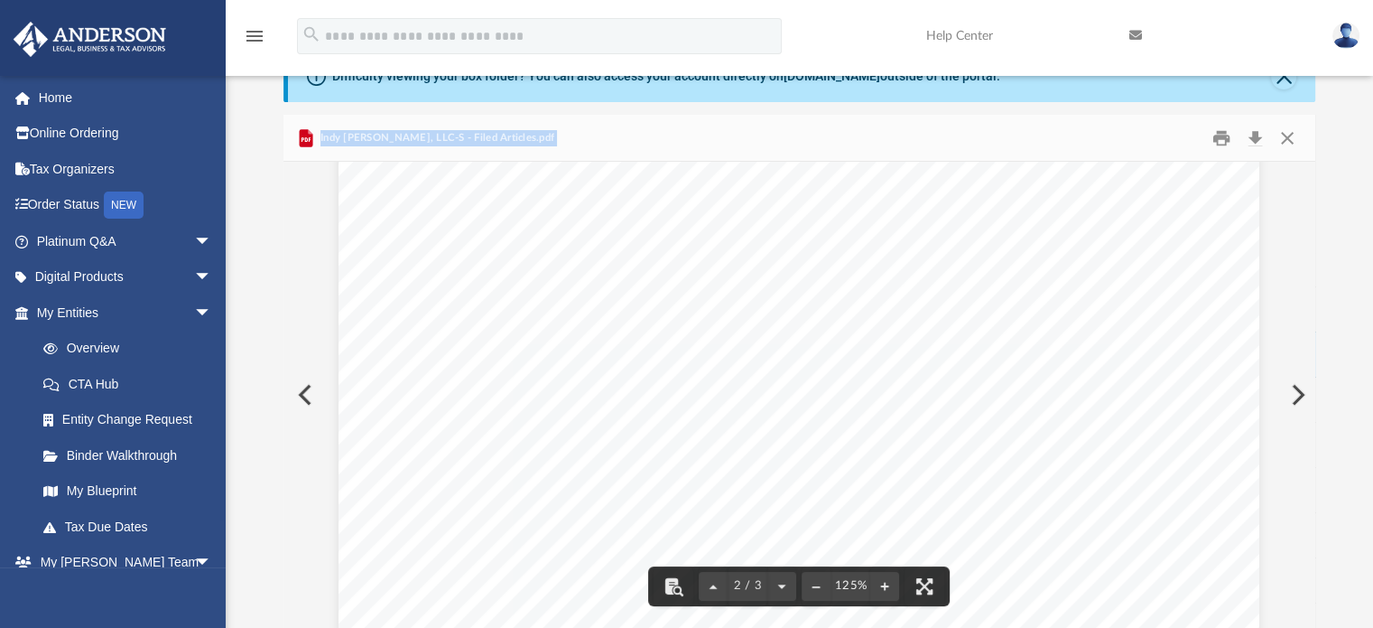
drag, startPoint x: 1135, startPoint y: 462, endPoint x: 748, endPoint y: 436, distance: 388.2
click at [748, 436] on div "ARTICLES OF ORGANIZATION Formed pursuant to the provisions of the Indiana Code.…" at bounding box center [799, 474] width 921 height 1192
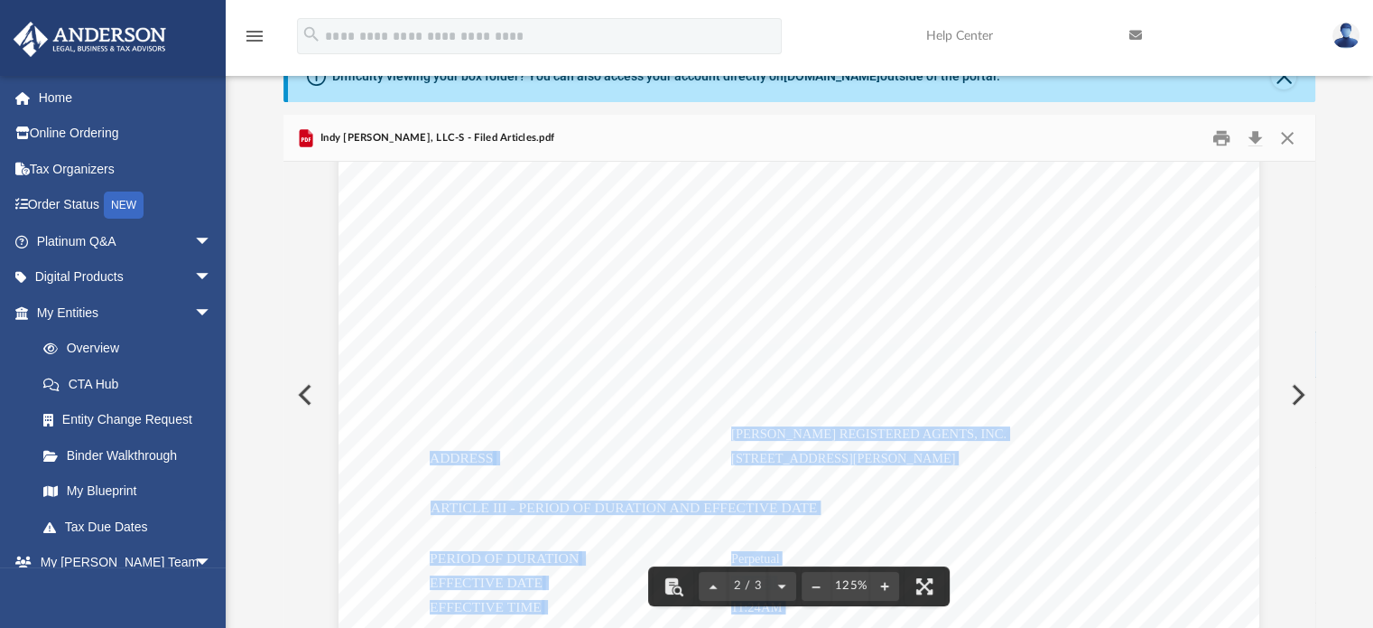
drag, startPoint x: 725, startPoint y: 435, endPoint x: 1121, endPoint y: 465, distance: 397.5
click at [1121, 465] on div "ARTICLES OF ORGANIZATION Formed pursuant to the provisions of the Indiana Code.…" at bounding box center [799, 474] width 921 height 1192
click at [656, 471] on div "ARTICLES OF ORGANIZATION Formed pursuant to the provisions of the Indiana Code.…" at bounding box center [799, 474] width 921 height 1192
click at [693, 451] on div "ARTICLES OF ORGANIZATION Formed pursuant to the provisions of the Indiana Code.…" at bounding box center [799, 474] width 921 height 1192
click at [1167, 436] on div "ARTICLES OF ORGANIZATION Formed pursuant to the provisions of the Indiana Code.…" at bounding box center [799, 474] width 921 height 1192
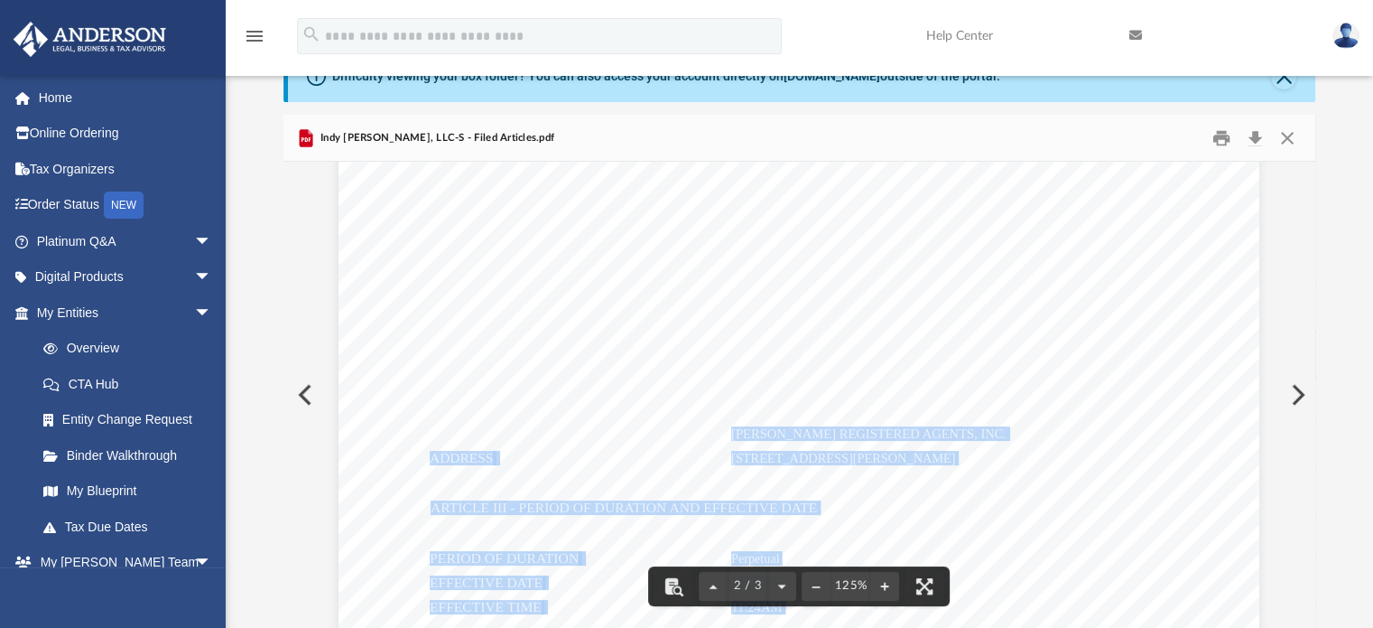
click at [1167, 436] on div "ARTICLES OF ORGANIZATION Formed pursuant to the provisions of the Indiana Code.…" at bounding box center [799, 474] width 921 height 1192
click at [1191, 468] on div "ARTICLES OF ORGANIZATION Formed pursuant to the provisions of the Indiana Code.…" at bounding box center [799, 474] width 921 height 1192
click at [1217, 472] on div "ARTICLES OF ORGANIZATION Formed pursuant to the provisions of the Indiana Code.…" at bounding box center [799, 474] width 921 height 1192
click at [1149, 552] on div "ARTICLES OF ORGANIZATION Formed pursuant to the provisions of the Indiana Code.…" at bounding box center [799, 474] width 921 height 1192
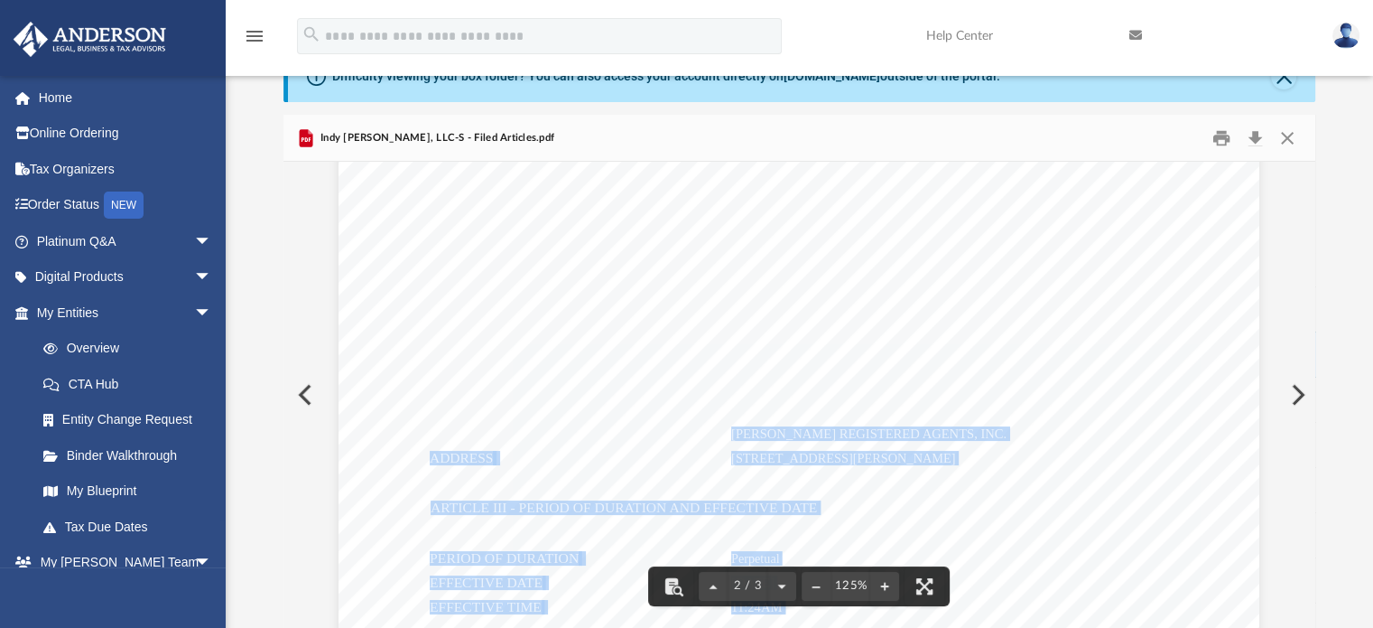
click at [1194, 459] on div "ARTICLES OF ORGANIZATION Formed pursuant to the provisions of the Indiana Code.…" at bounding box center [799, 474] width 921 height 1192
click at [1276, 454] on div "State of Indiana Office of the Secretary of State Ceritificate of Organization …" at bounding box center [800, 474] width 1033 height 3657
click at [409, 567] on div "ARTICLES OF ORGANIZATION Formed pursuant to the provisions of the Indiana Code.…" at bounding box center [799, 474] width 921 height 1192
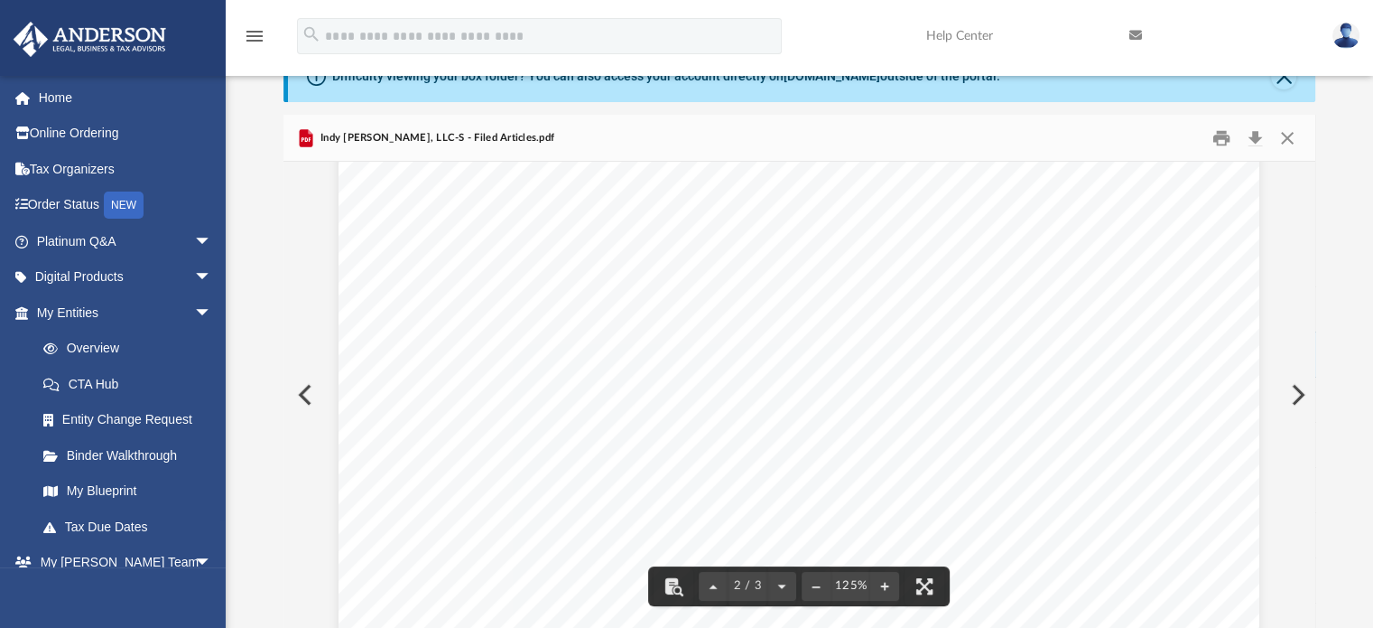
click at [280, 552] on div "**********" at bounding box center [800, 339] width 1148 height 577
drag, startPoint x: 1157, startPoint y: 464, endPoint x: 755, endPoint y: 451, distance: 402.0
click at [878, 442] on div "ARTICLES OF ORGANIZATION Formed pursuant to the provisions of the Indiana Code.…" at bounding box center [799, 474] width 921 height 1192
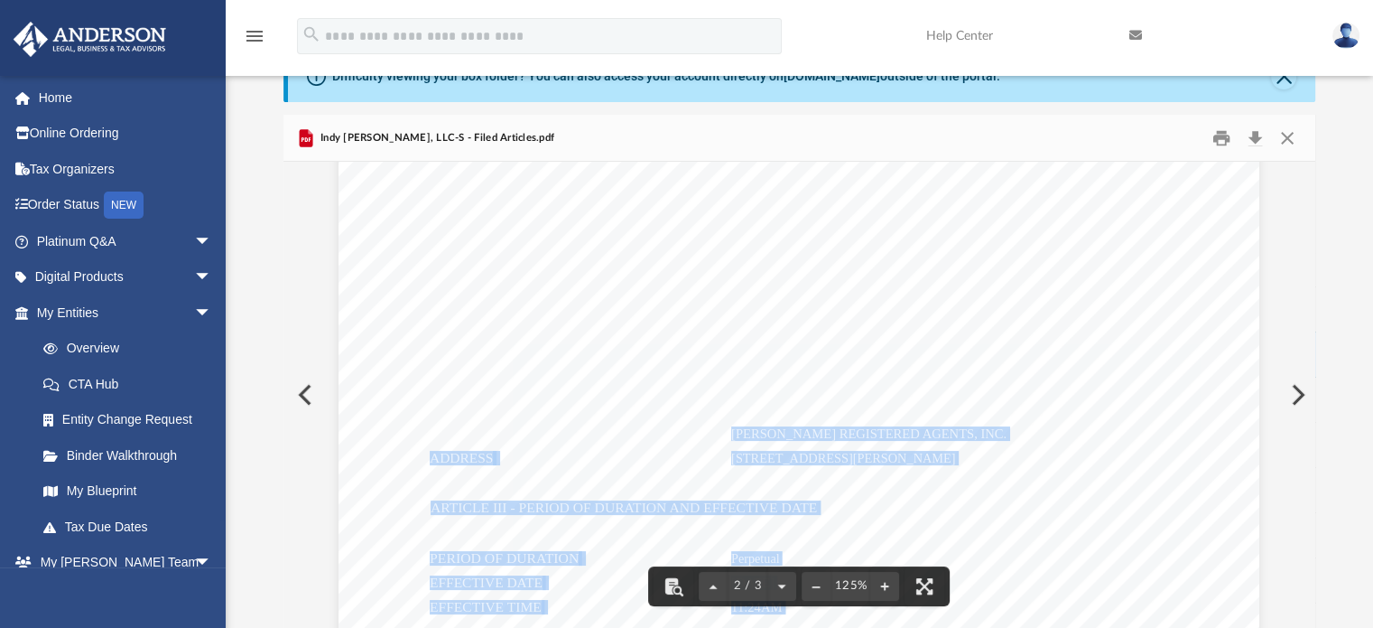
drag, startPoint x: 726, startPoint y: 433, endPoint x: 1130, endPoint y: 463, distance: 404.7
click at [1130, 463] on div "ARTICLES OF ORGANIZATION Formed pursuant to the provisions of the Indiana Code.…" at bounding box center [799, 474] width 921 height 1192
click at [1189, 459] on div "ARTICLES OF ORGANIZATION Formed pursuant to the provisions of the [US_STATE] Co…" at bounding box center [799, 474] width 921 height 1192
drag, startPoint x: 1306, startPoint y: 389, endPoint x: 1322, endPoint y: 424, distance: 38.8
click at [1322, 424] on div "**********" at bounding box center [800, 339] width 1148 height 577
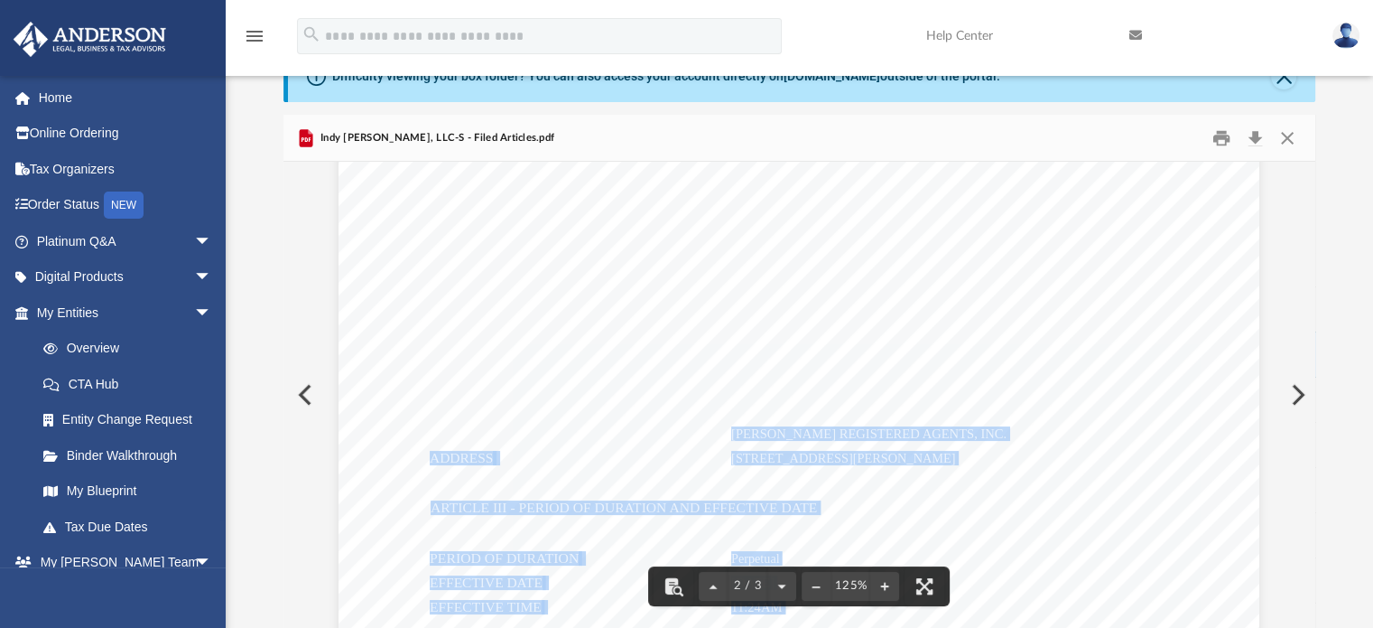
click at [1118, 425] on div "ARTICLES OF ORGANIZATION Formed pursuant to the provisions of the [US_STATE] Co…" at bounding box center [799, 474] width 921 height 1192
click at [1000, 581] on div "ARTICLES OF ORGANIZATION Formed pursuant to the provisions of the [US_STATE] Co…" at bounding box center [799, 474] width 921 height 1192
click at [767, 443] on div "ARTICLES OF ORGANIZATION Formed pursuant to the provisions of the [US_STATE] Co…" at bounding box center [799, 474] width 921 height 1192
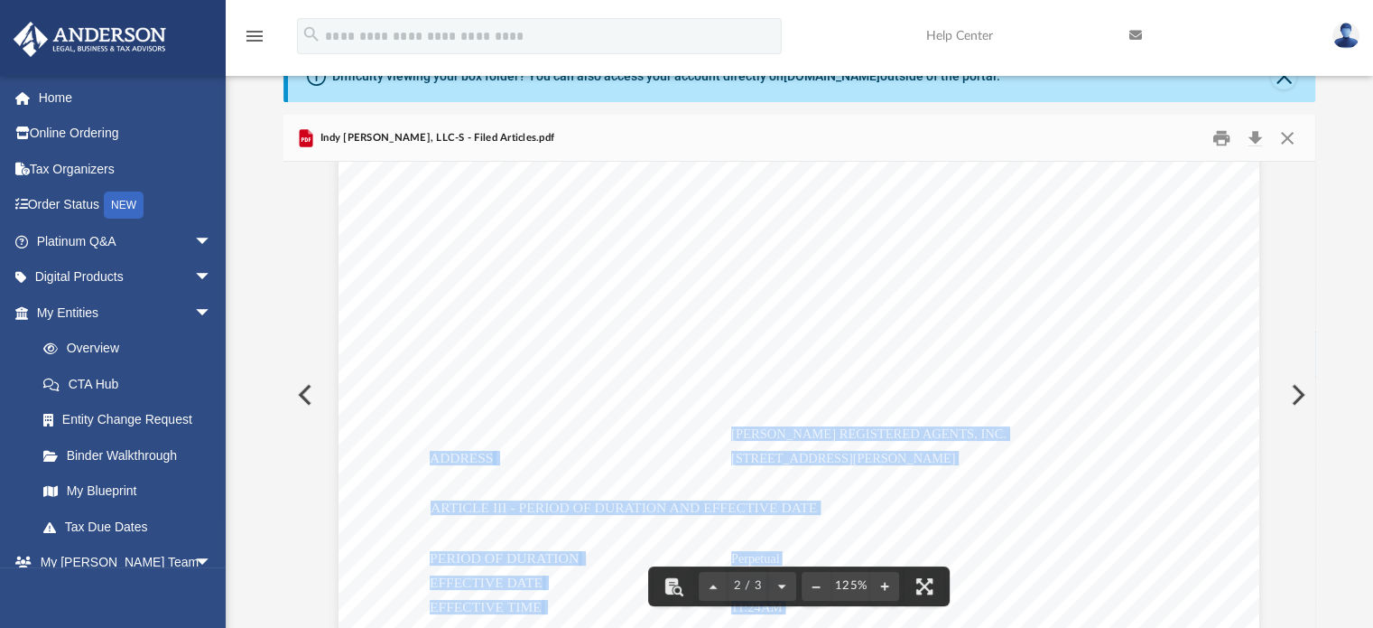
click at [767, 439] on span "[PERSON_NAME] REGISTERED AGENTS, INC." at bounding box center [868, 434] width 275 height 14
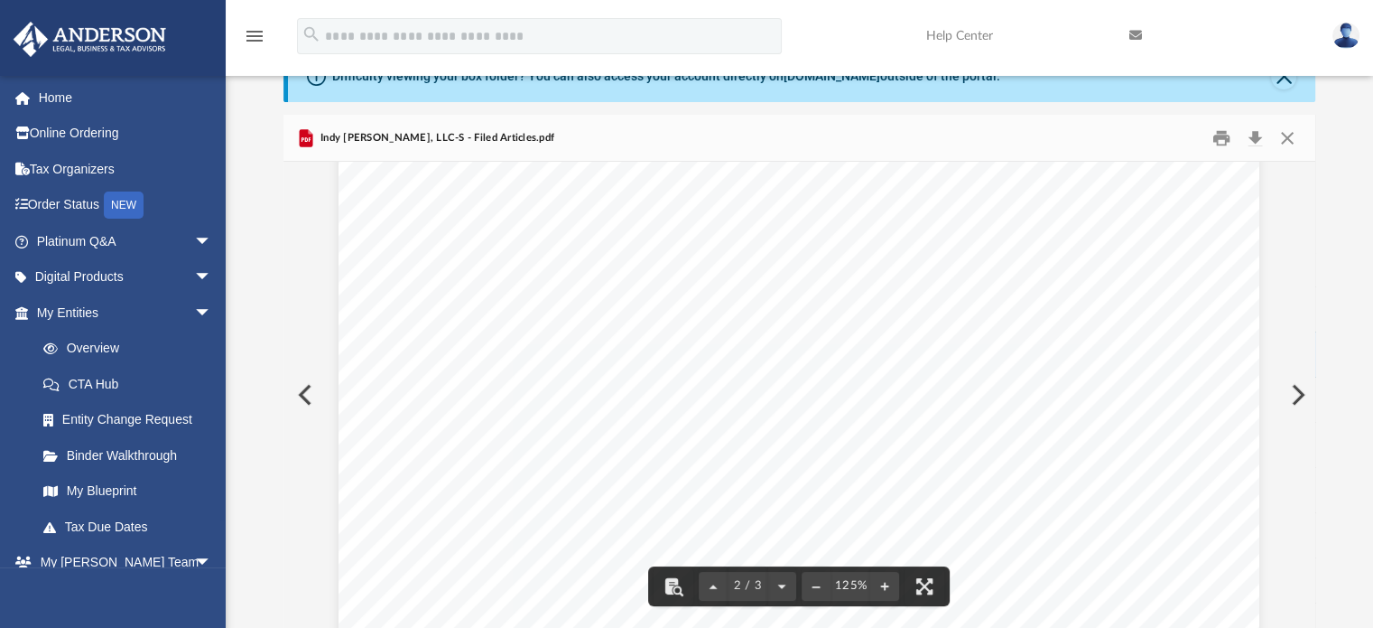
drag, startPoint x: 1316, startPoint y: 390, endPoint x: 1325, endPoint y: 429, distance: 39.9
click at [1325, 429] on div "**********" at bounding box center [800, 339] width 1148 height 577
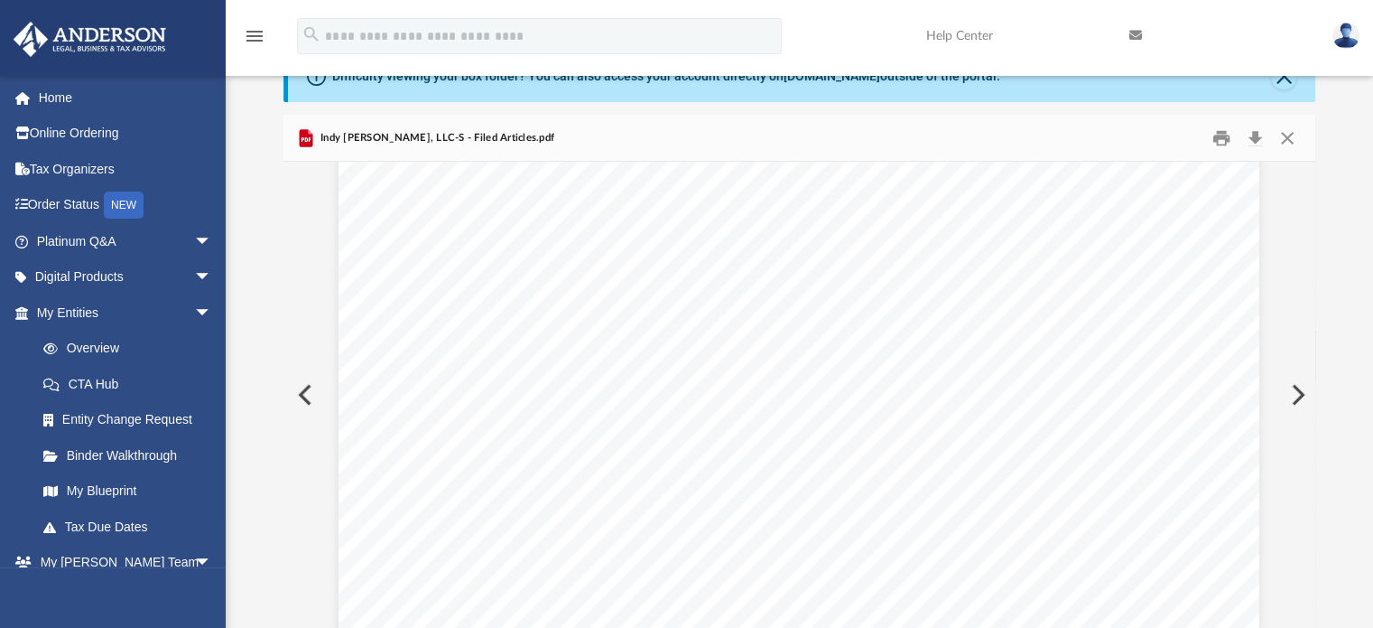
drag, startPoint x: 1307, startPoint y: 389, endPoint x: 1308, endPoint y: 416, distance: 27.1
click at [1308, 416] on button "Preview" at bounding box center [1297, 394] width 40 height 51
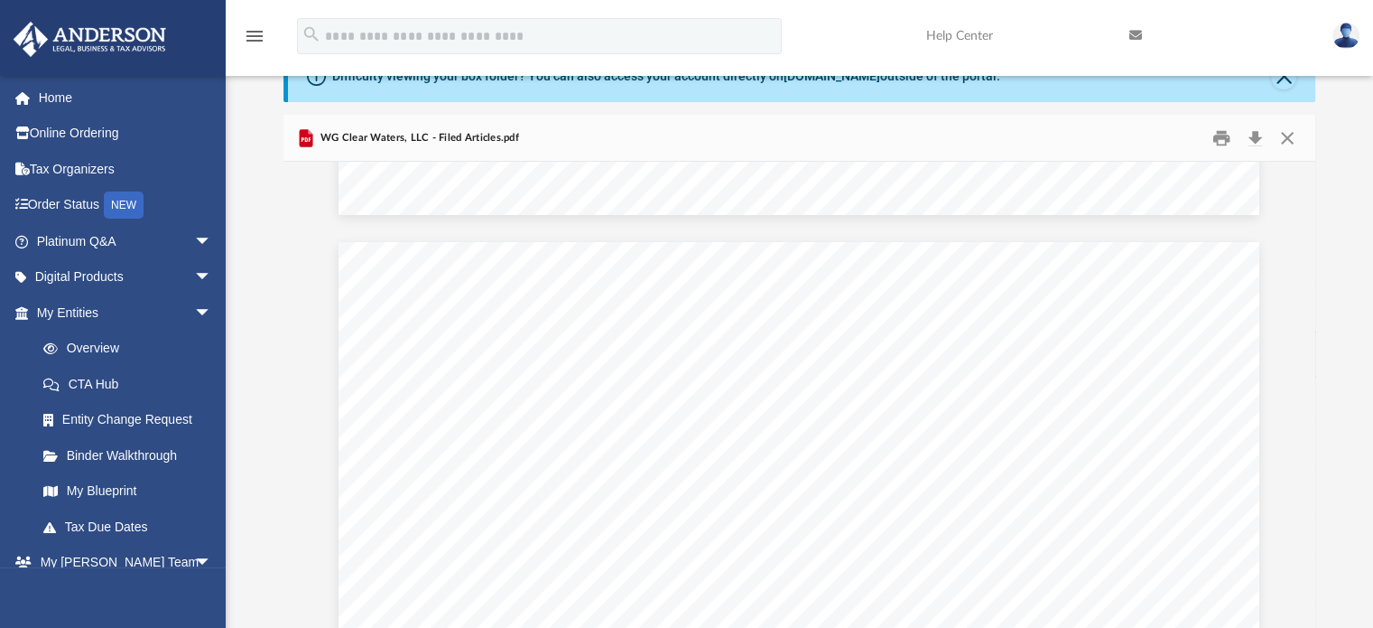
scroll to position [0, 0]
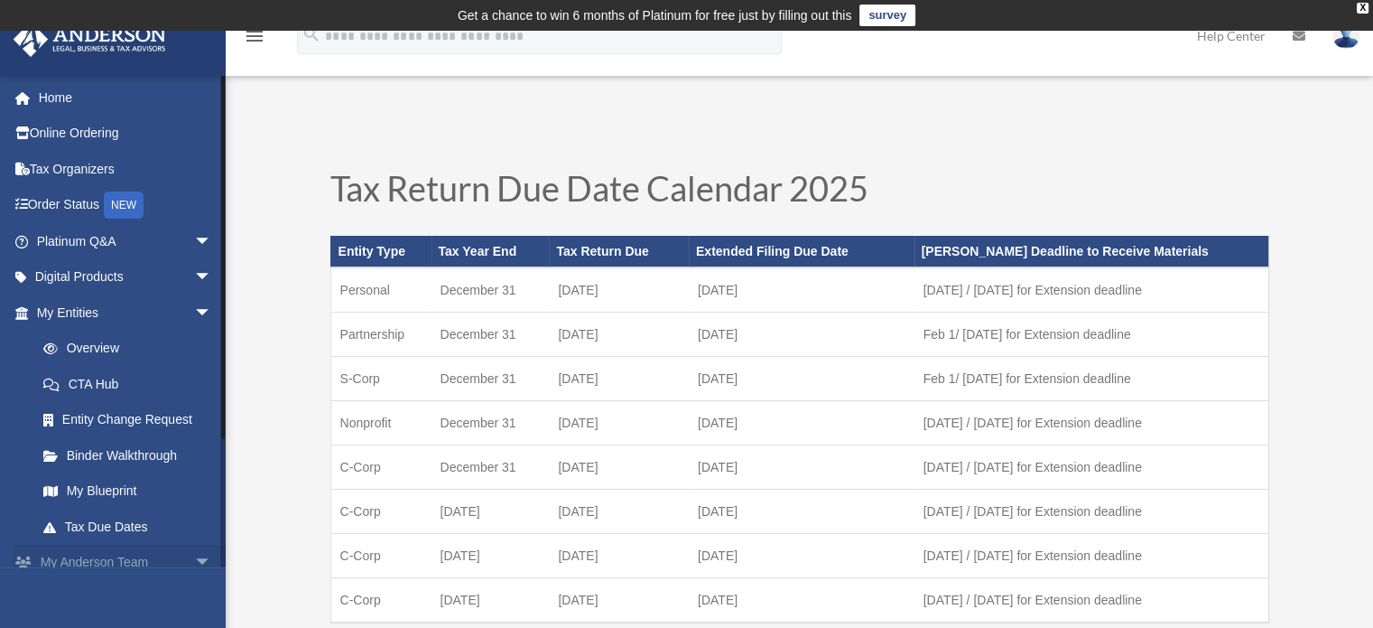
click at [194, 559] on span "arrow_drop_down" at bounding box center [212, 562] width 36 height 37
click at [194, 555] on span "arrow_drop_up" at bounding box center [212, 562] width 36 height 37
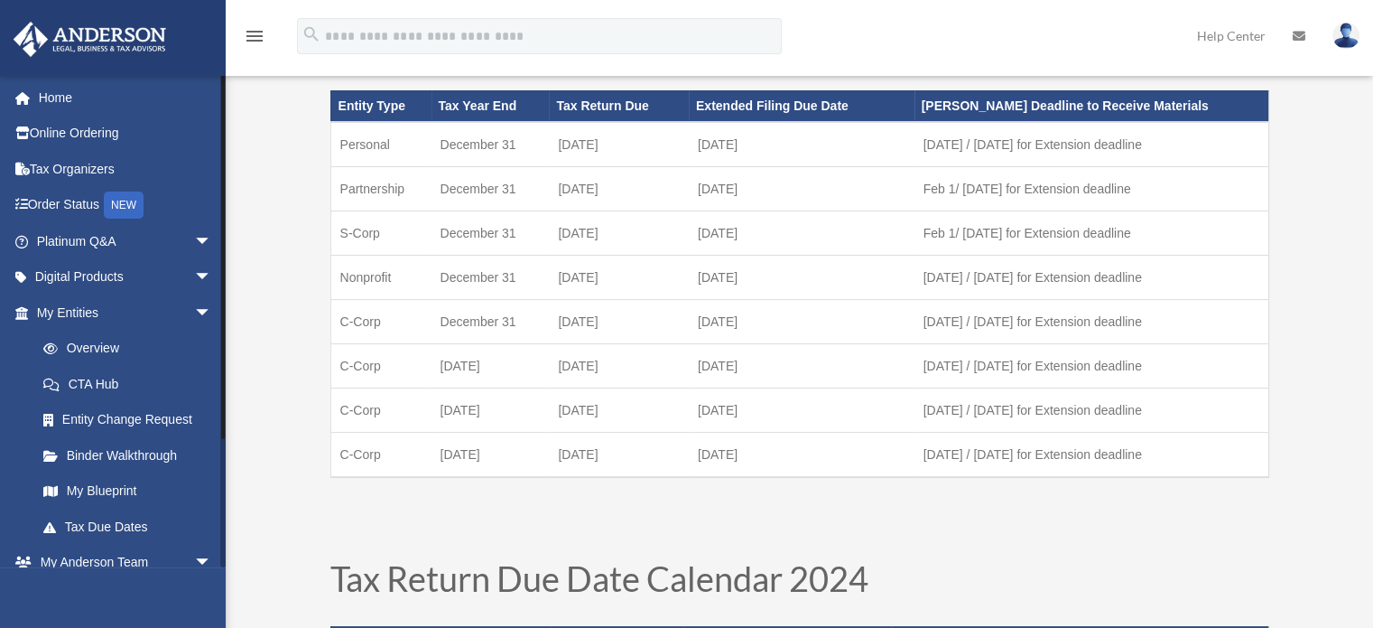
scroll to position [159, 0]
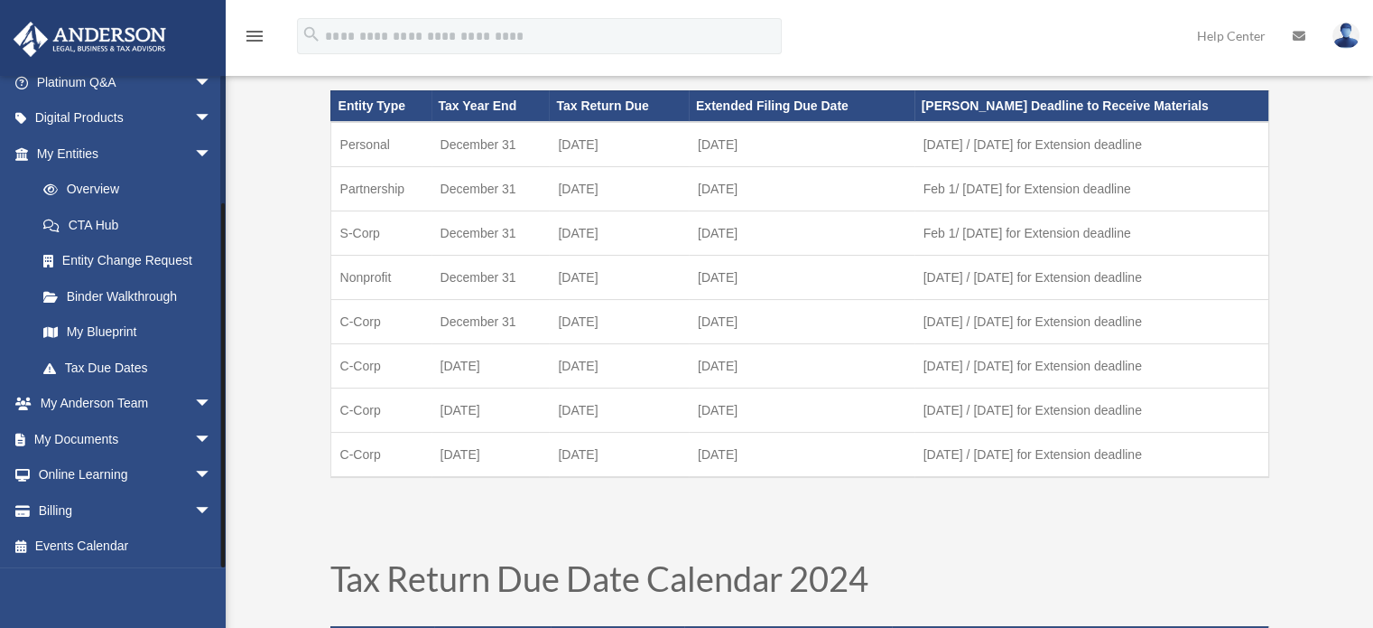
drag, startPoint x: 221, startPoint y: 448, endPoint x: 228, endPoint y: 488, distance: 40.2
click at [134, 442] on link "My Documents arrow_drop_down" at bounding box center [126, 439] width 227 height 36
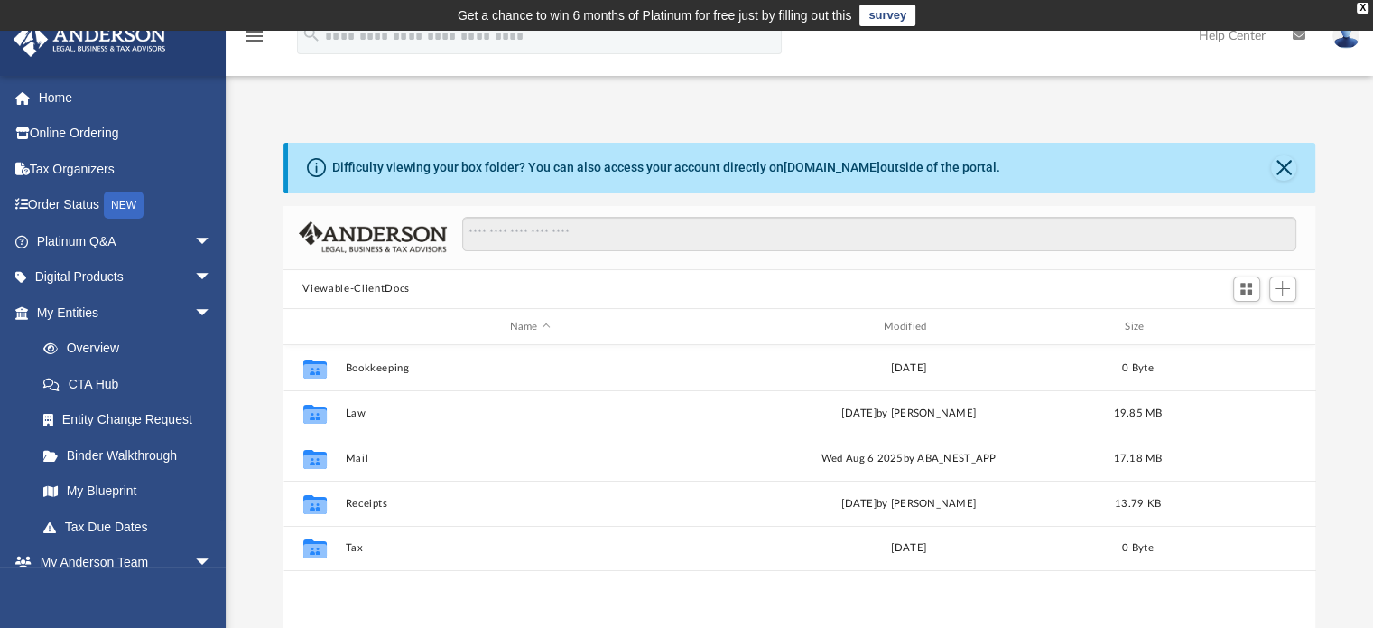
scroll to position [396, 1018]
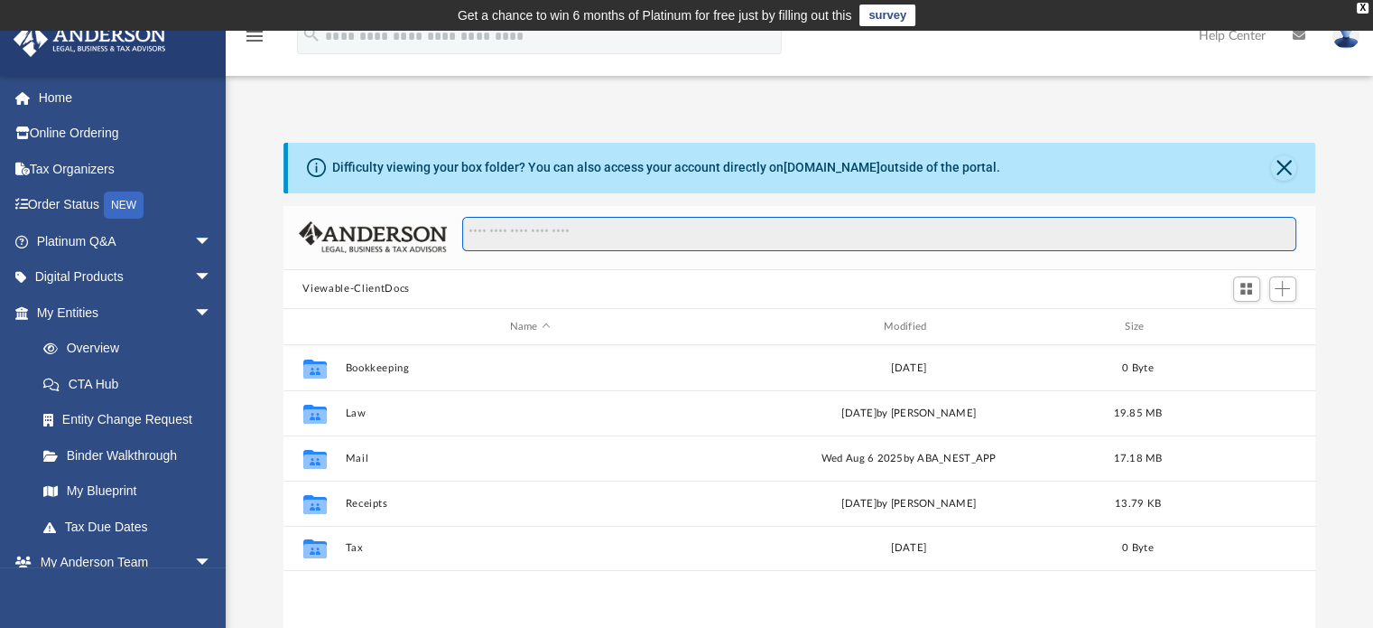
click at [719, 233] on input "Search files and folders" at bounding box center [878, 234] width 833 height 34
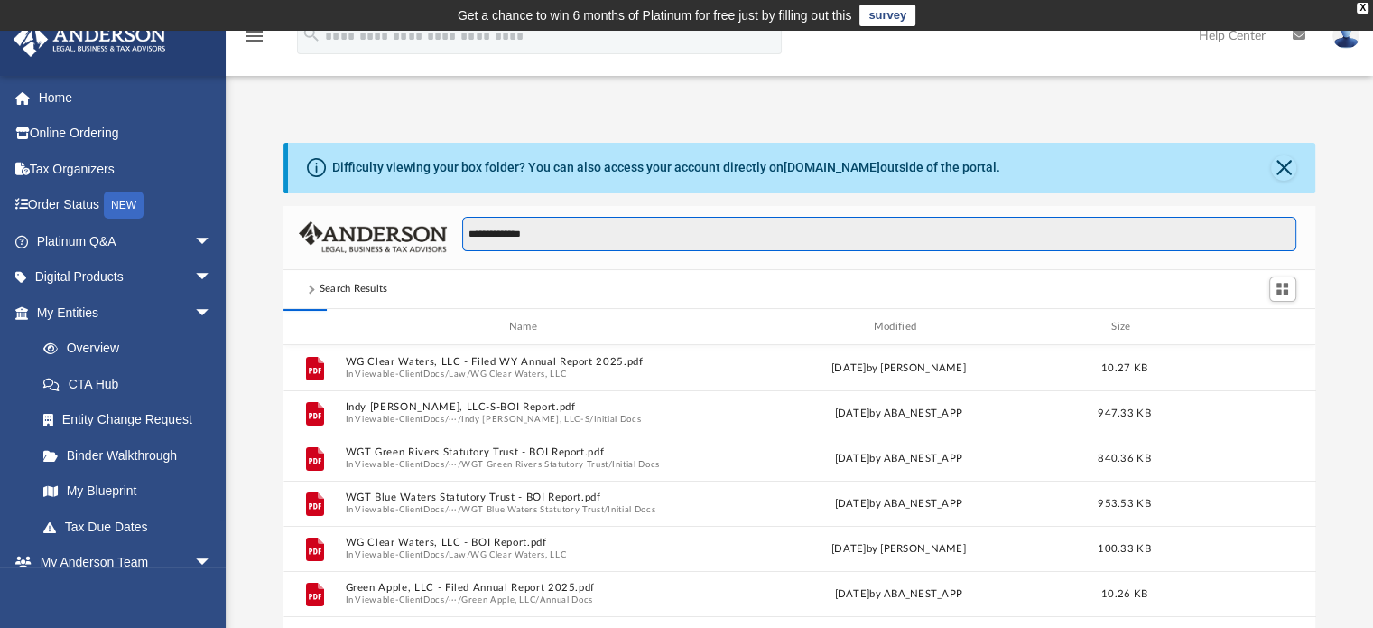
type input "**********"
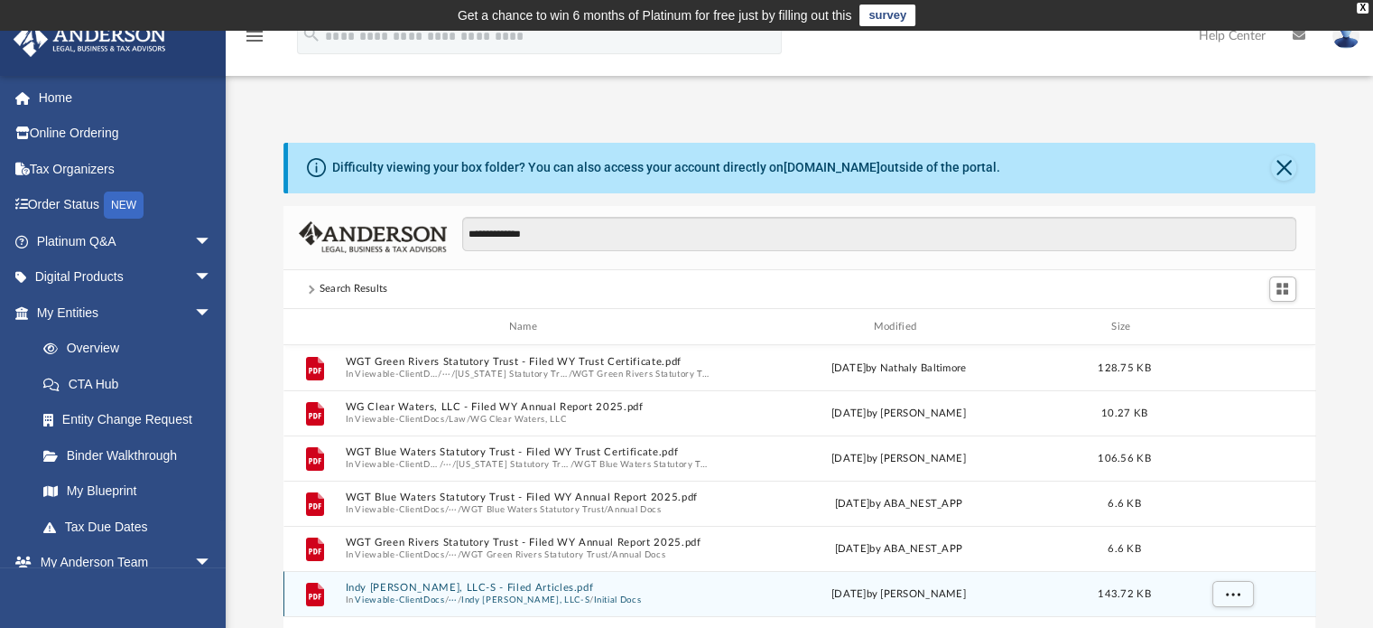
click at [506, 591] on button "Indy [PERSON_NAME], LLC-S - Filed Articles.pdf" at bounding box center [527, 588] width 364 height 12
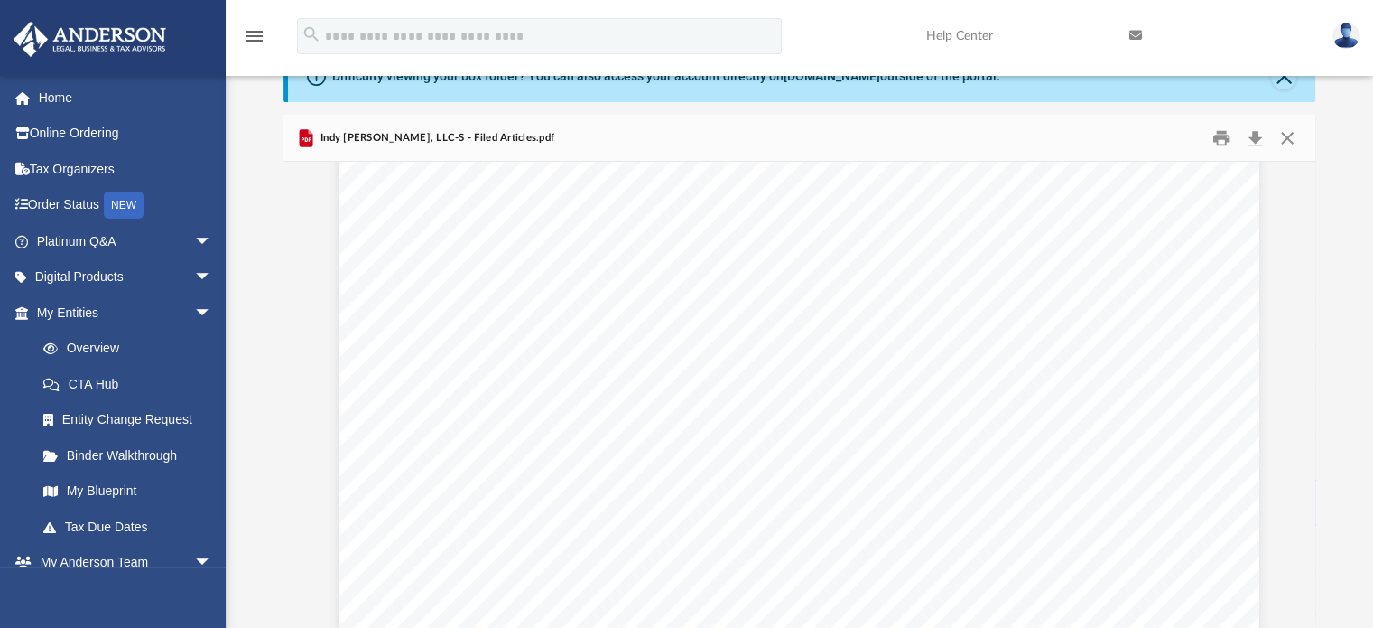
scroll to position [1477, 0]
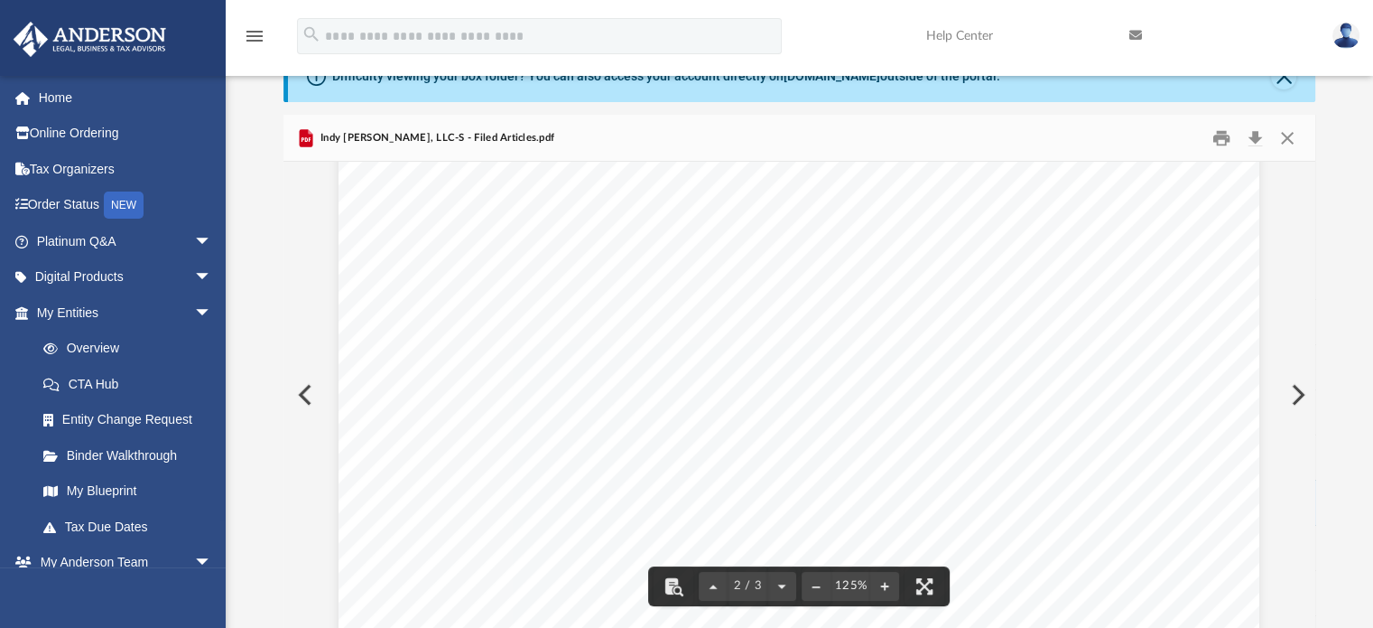
drag, startPoint x: 1134, startPoint y: 499, endPoint x: 722, endPoint y: 463, distance: 413.3
click at [722, 463] on div "ARTICLES OF ORGANIZATION Formed pursuant to the provisions of the [US_STATE] Co…" at bounding box center [799, 513] width 921 height 1192
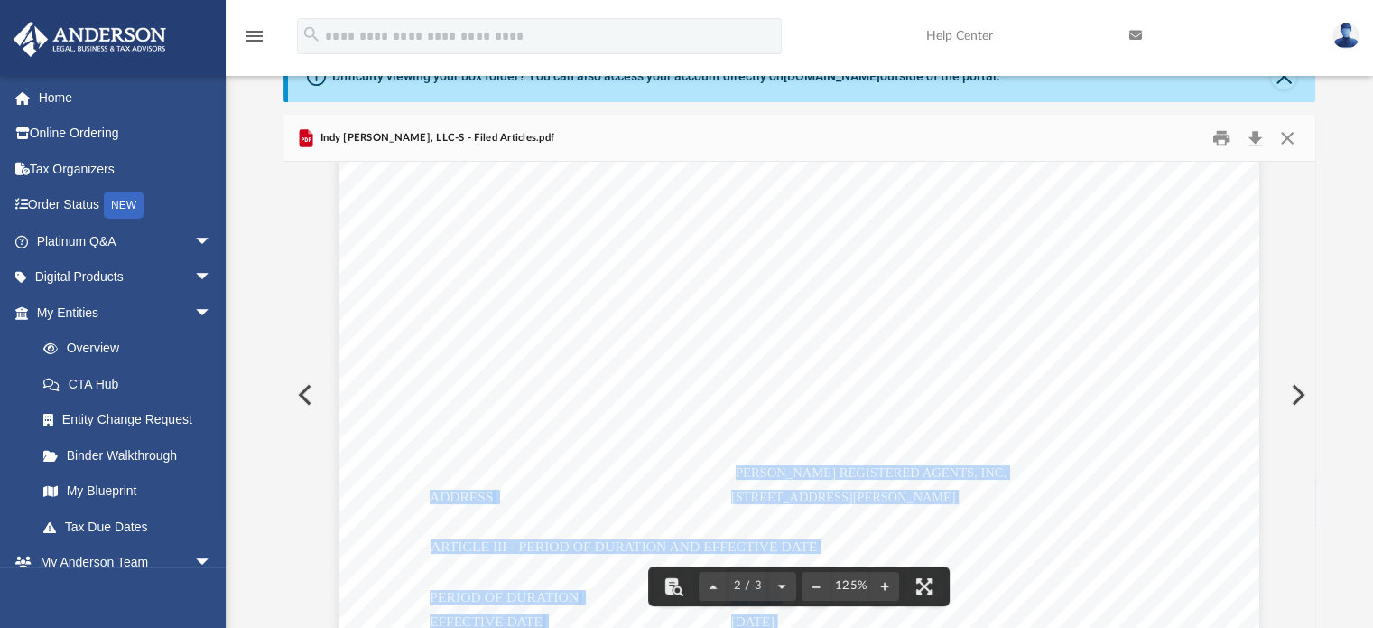
drag, startPoint x: 730, startPoint y: 475, endPoint x: 1136, endPoint y: 498, distance: 406.0
click at [1136, 498] on div "ARTICLES OF ORGANIZATION Formed pursuant to the provisions of the [US_STATE] Co…" at bounding box center [799, 513] width 921 height 1192
click at [787, 487] on div "ARTICLES OF ORGANIZATION Formed pursuant to the provisions of the [US_STATE] Co…" at bounding box center [799, 513] width 921 height 1192
click at [721, 479] on div "ARTICLES OF ORGANIZATION Formed pursuant to the provisions of the [US_STATE] Co…" at bounding box center [799, 513] width 921 height 1192
click at [1082, 446] on div "ARTICLES OF ORGANIZATION Formed pursuant to the provisions of the [US_STATE] Co…" at bounding box center [799, 513] width 921 height 1192
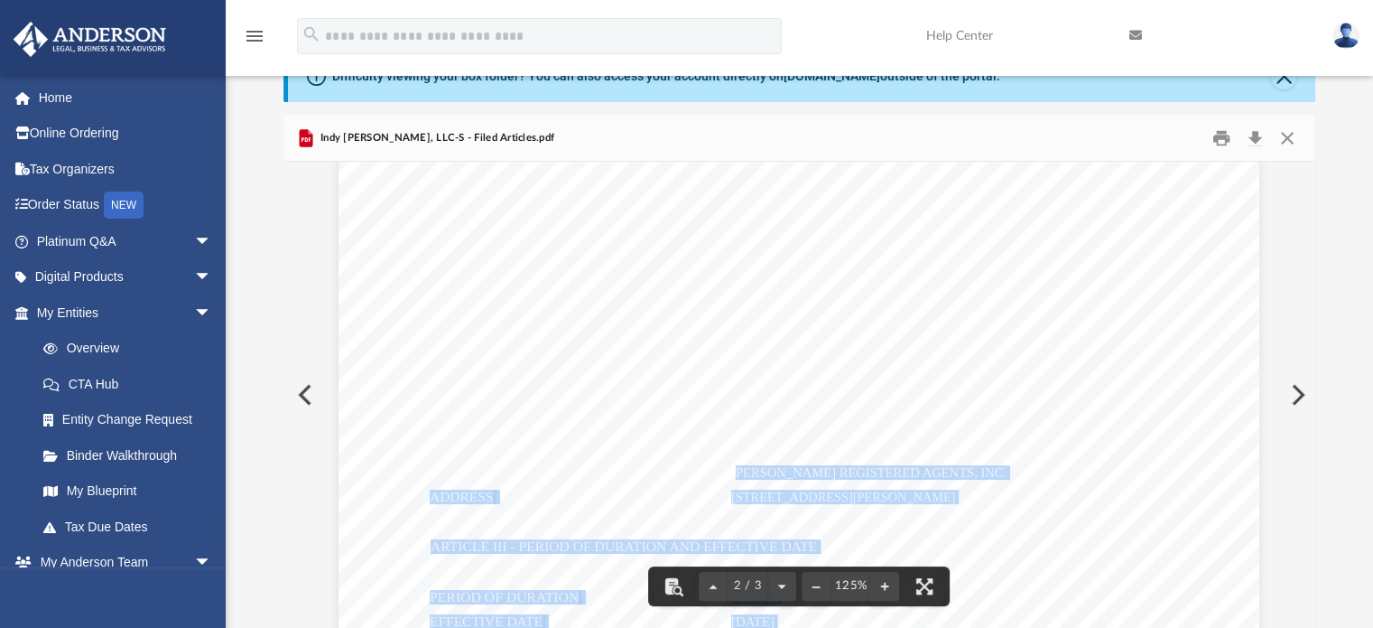
click at [1082, 446] on div "ARTICLES OF ORGANIZATION Formed pursuant to the provisions of the [US_STATE] Co…" at bounding box center [799, 513] width 921 height 1192
drag, startPoint x: 1176, startPoint y: 506, endPoint x: 1102, endPoint y: 581, distance: 106.0
click at [1102, 581] on div "ARTICLES OF ORGANIZATION Formed pursuant to the provisions of the [US_STATE] Co…" at bounding box center [799, 513] width 921 height 1192
click at [1255, 457] on div "State of [US_STATE] Office of the Secretary of State Ceritificate of Organizati…" at bounding box center [800, 512] width 1033 height 3657
